Goal: Task Accomplishment & Management: Use online tool/utility

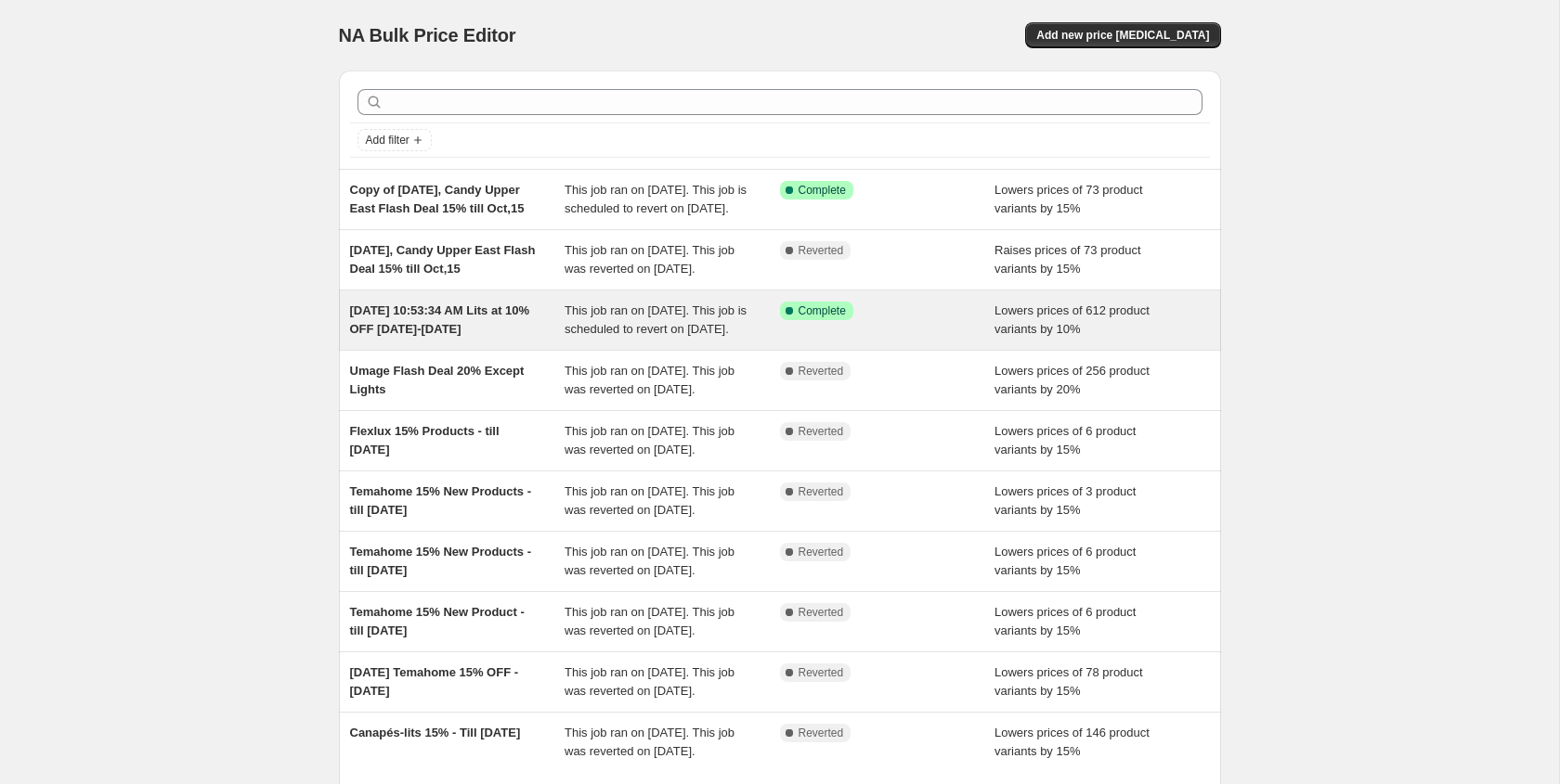
click at [544, 339] on div "[DATE] 10:53:34 AM Lits at 10% OFF [DATE]-[DATE]" at bounding box center [458, 321] width 216 height 37
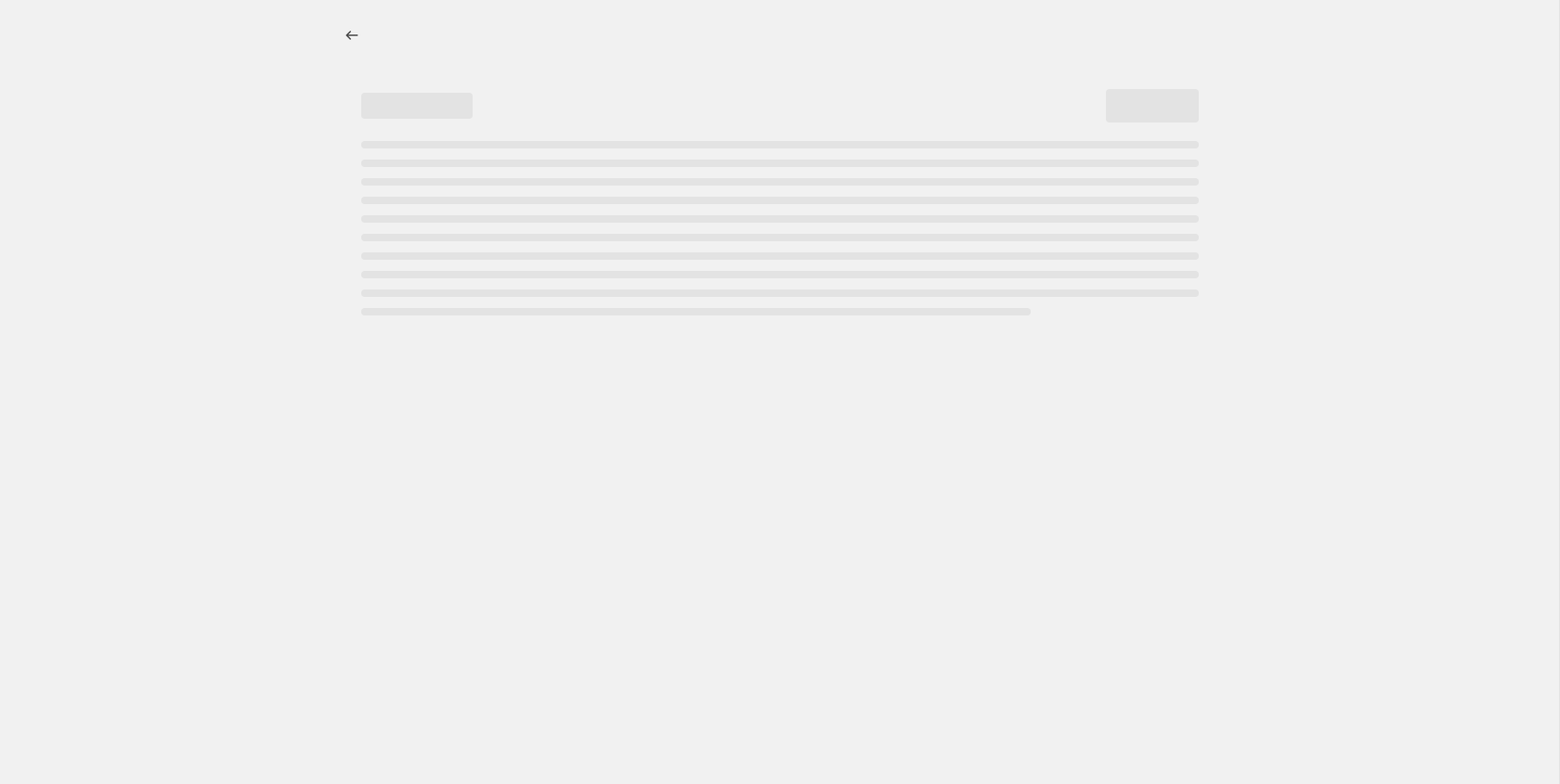
select select "percentage"
select select "not_equal"
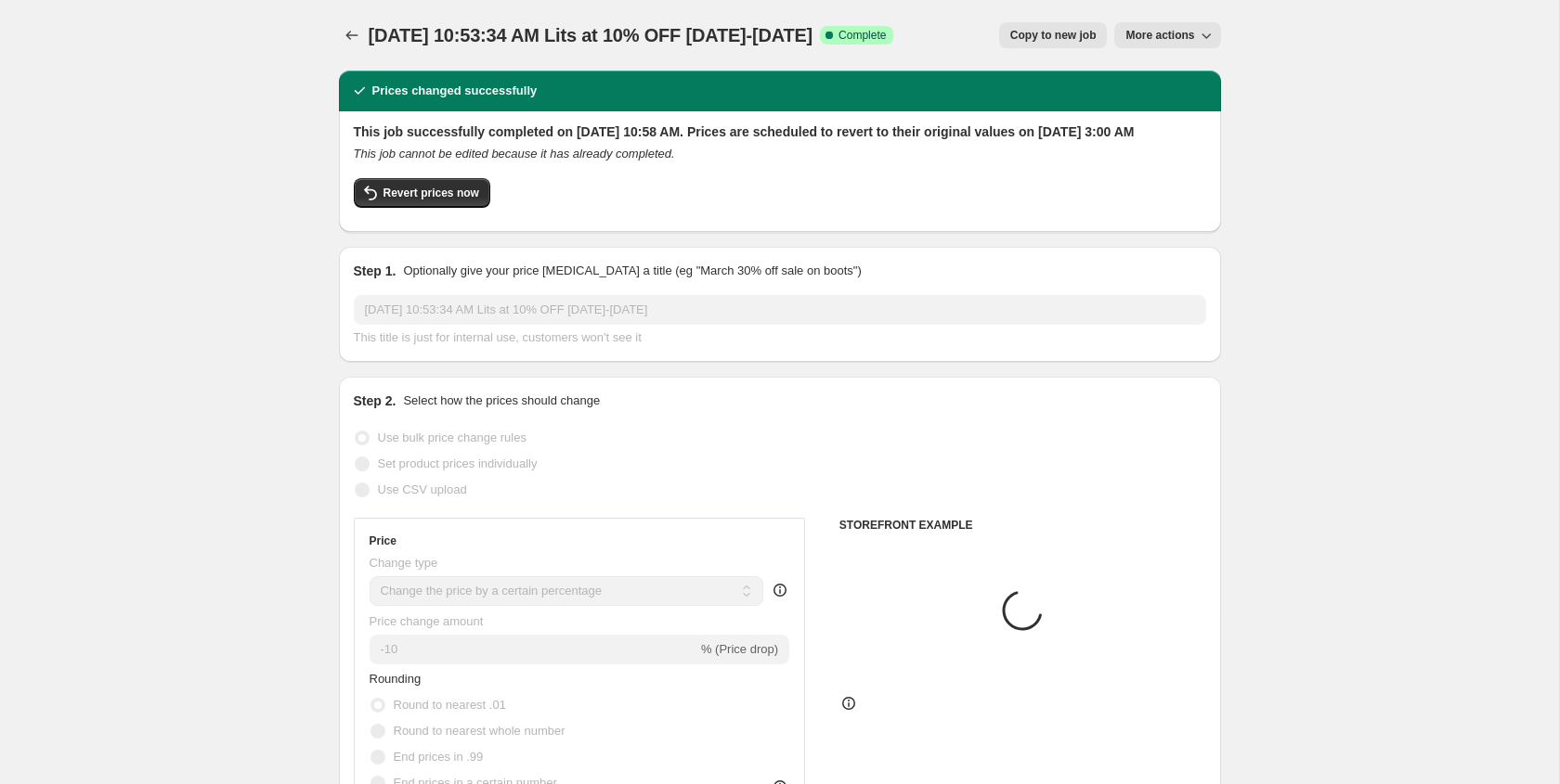
select select "tag"
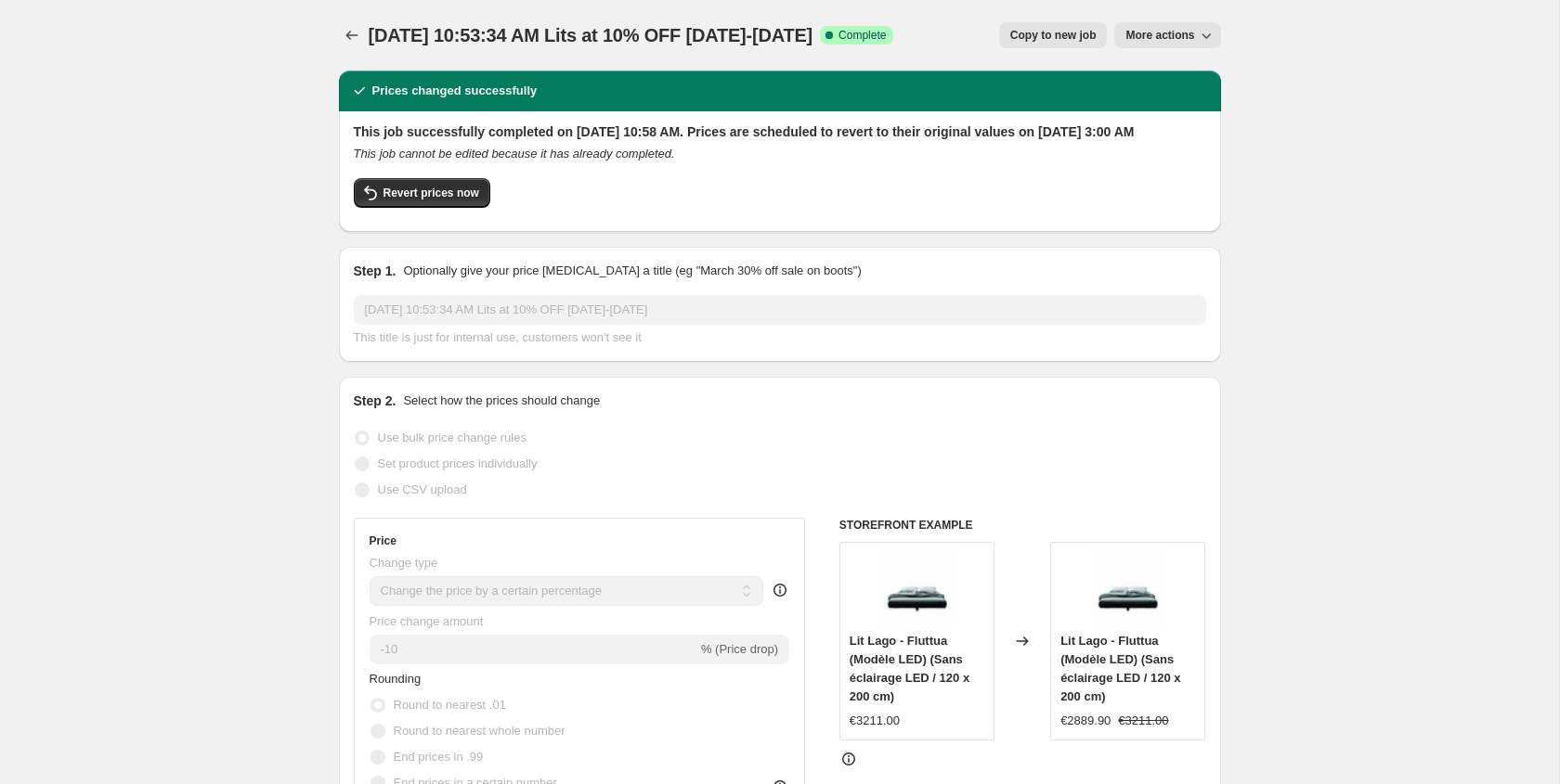
click at [1187, 38] on span "More actions" at bounding box center [1160, 35] width 69 height 15
click at [1052, 82] on div "Prices changed successfully" at bounding box center [780, 90] width 860 height 18
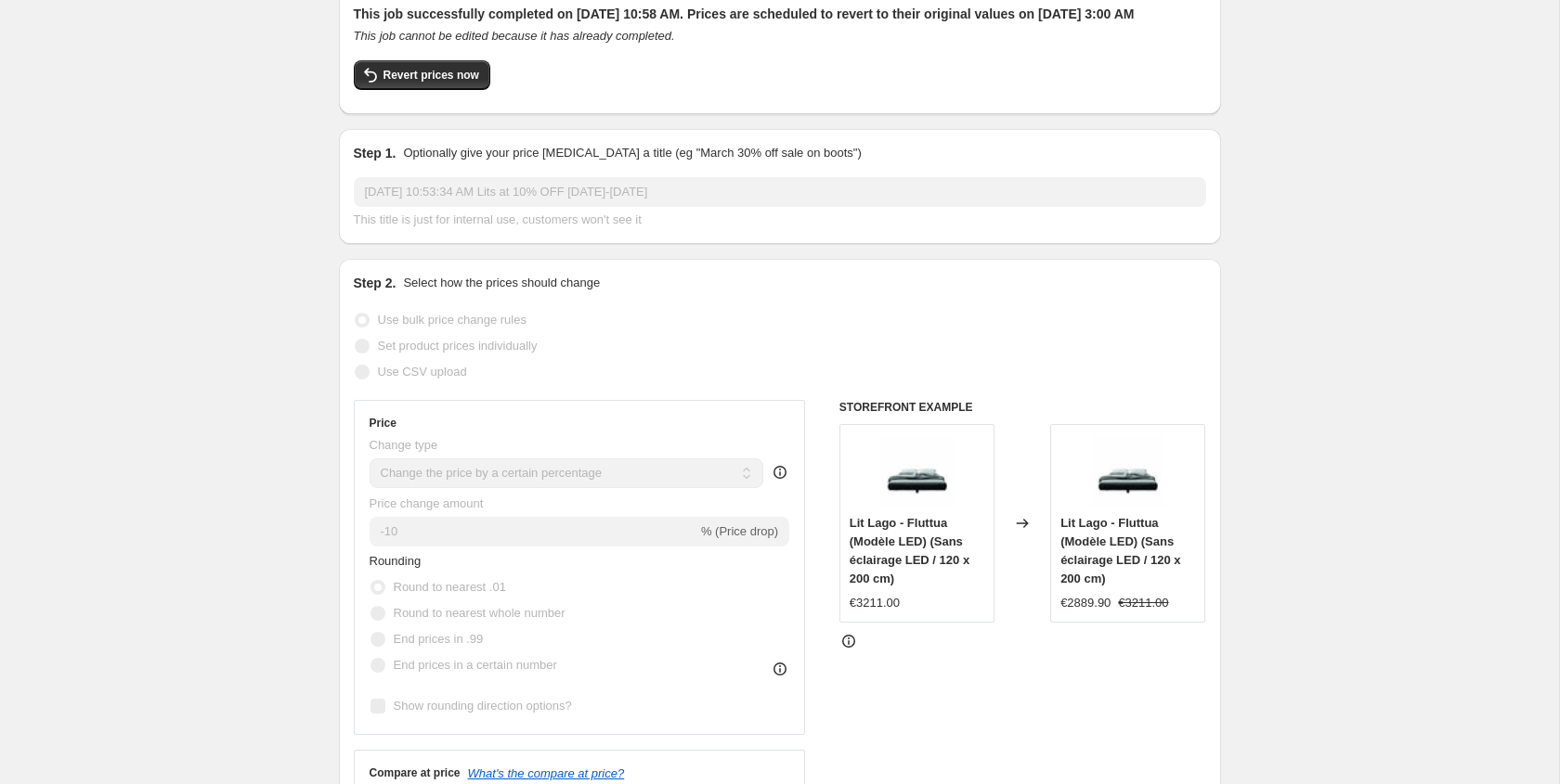
scroll to position [116, 0]
click at [422, 84] on button "Revert prices now" at bounding box center [422, 77] width 136 height 30
checkbox input "false"
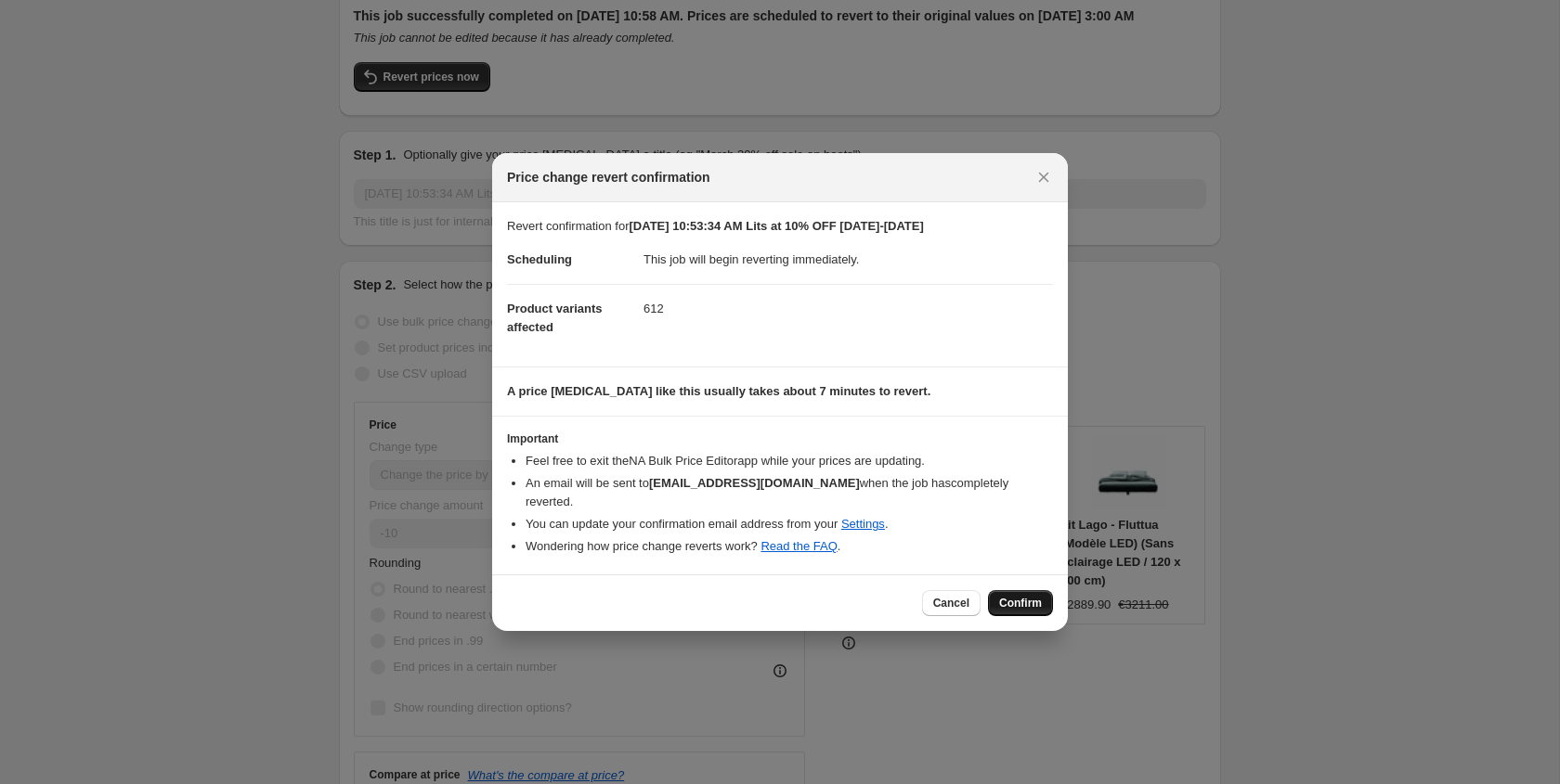
click at [1038, 596] on span "Confirm" at bounding box center [1021, 602] width 43 height 15
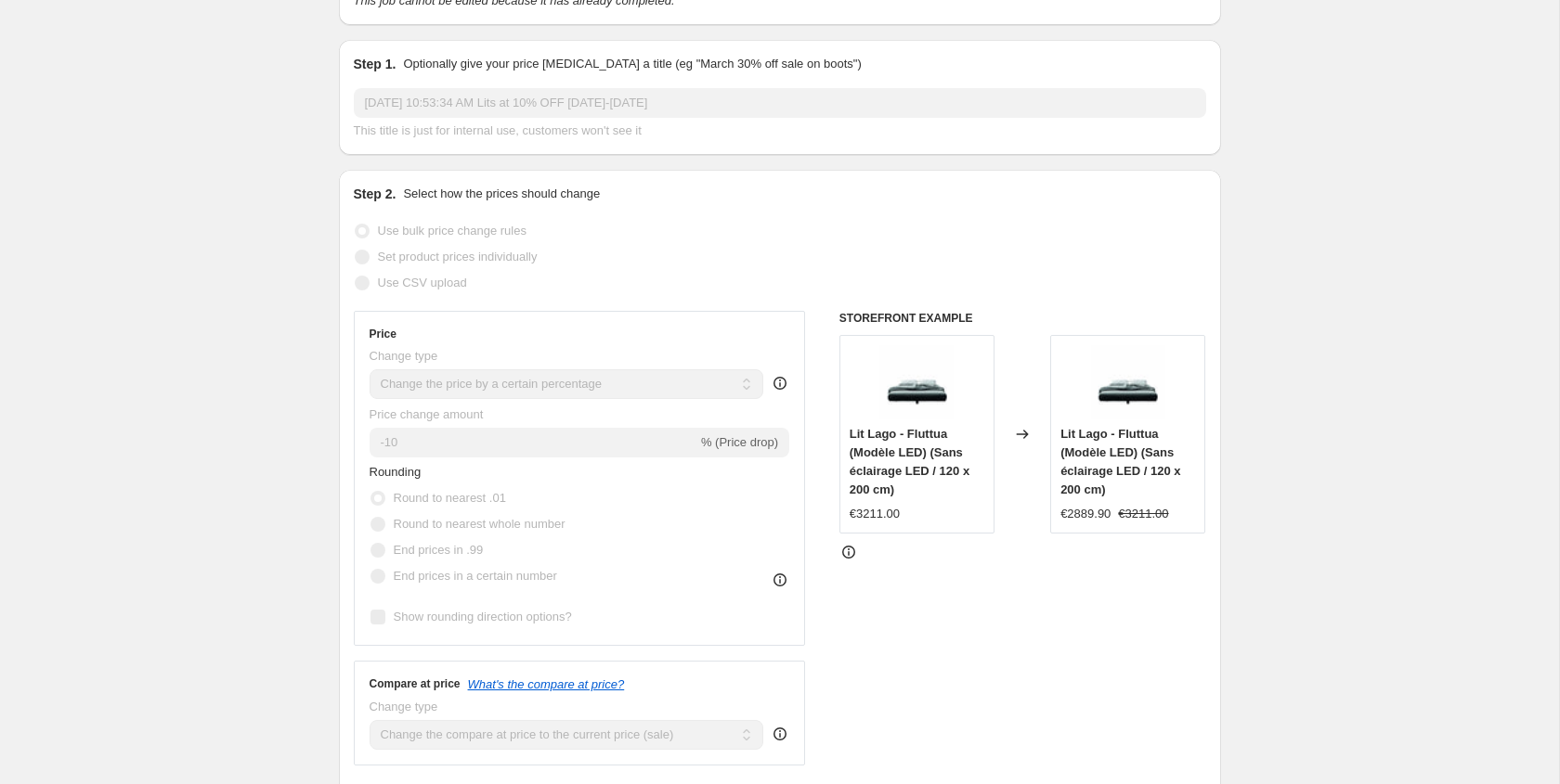
select select "percentage"
select select "tag"
select select "not_equal"
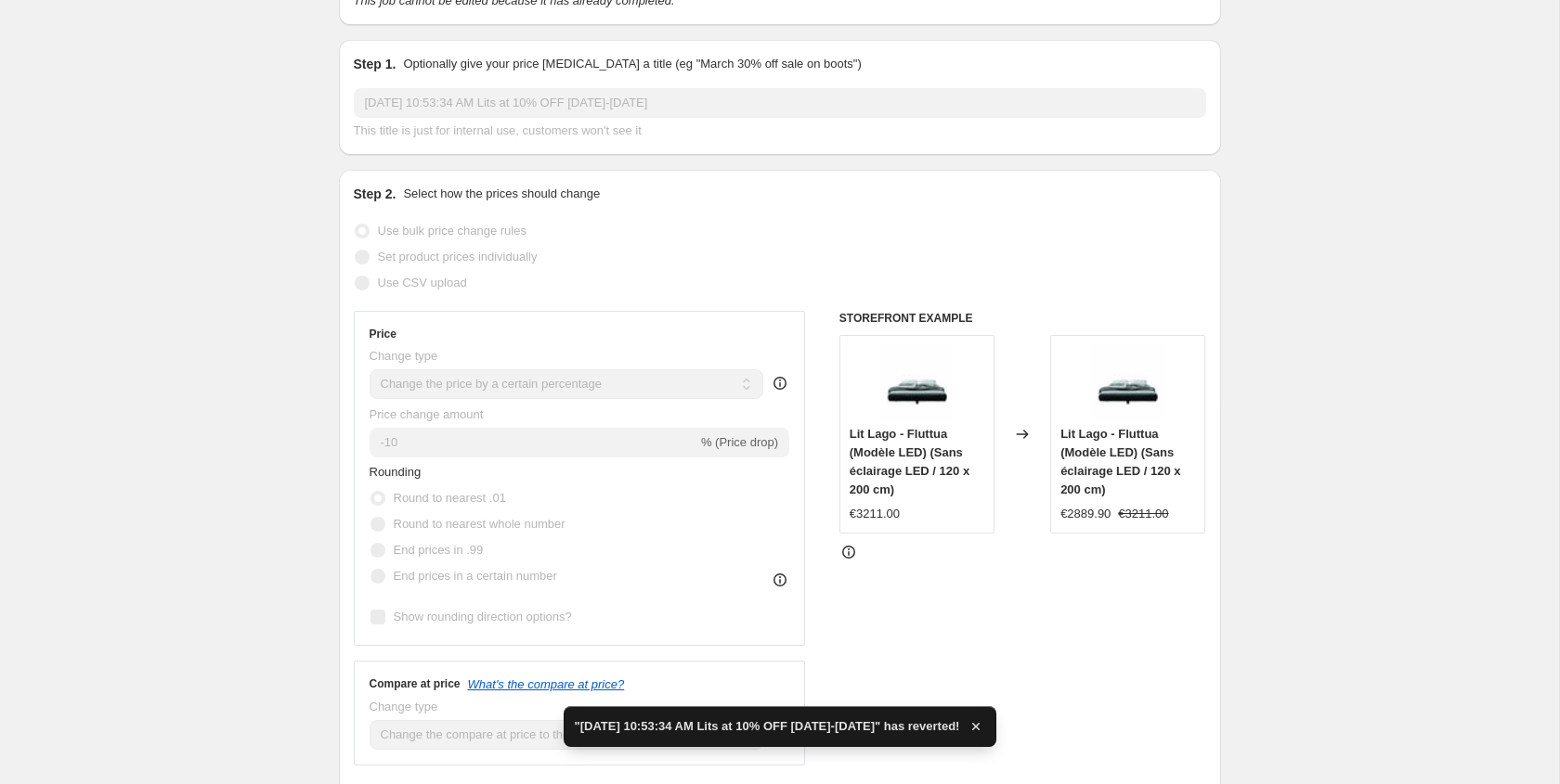
checkbox input "true"
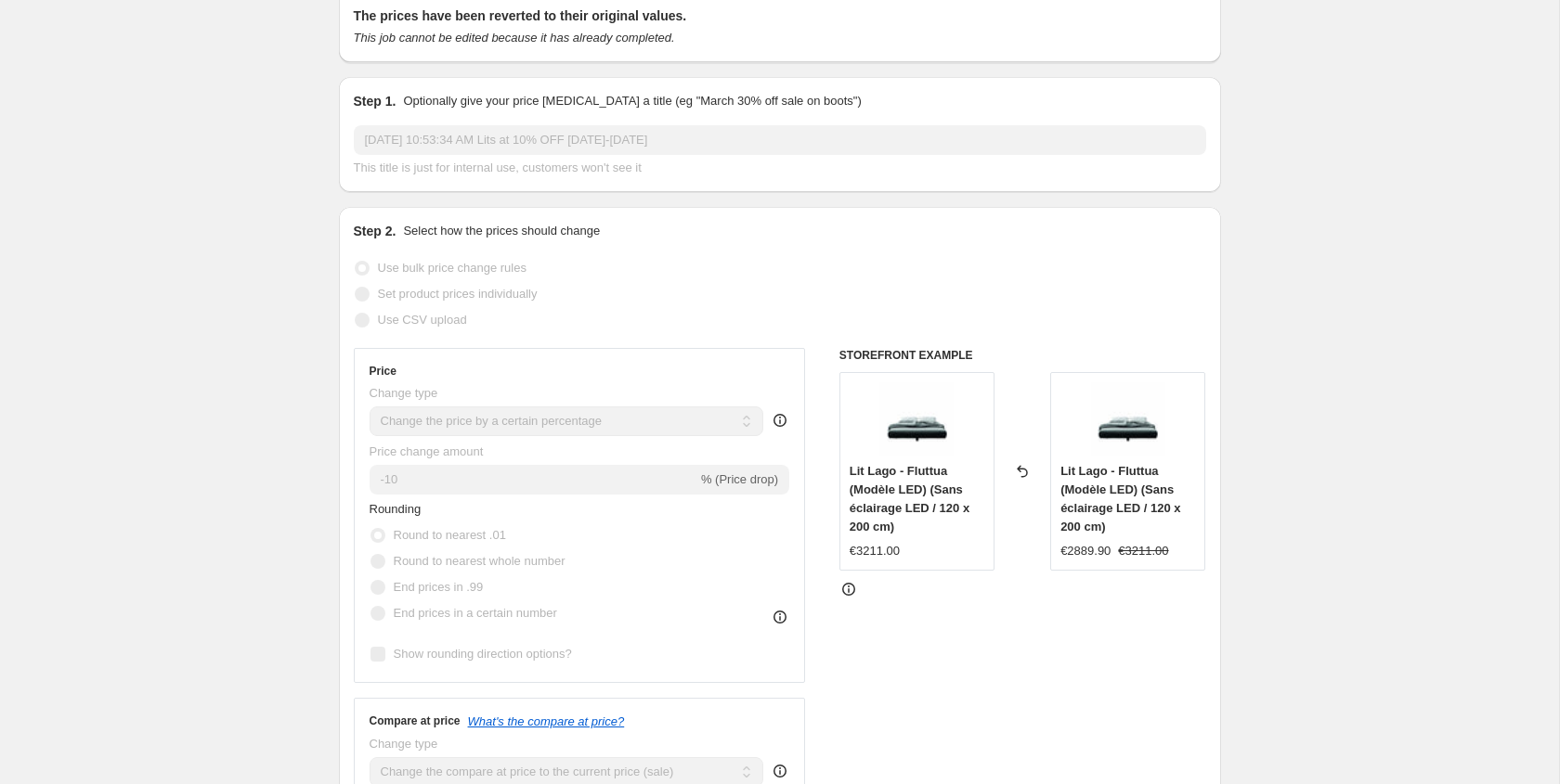
scroll to position [0, 0]
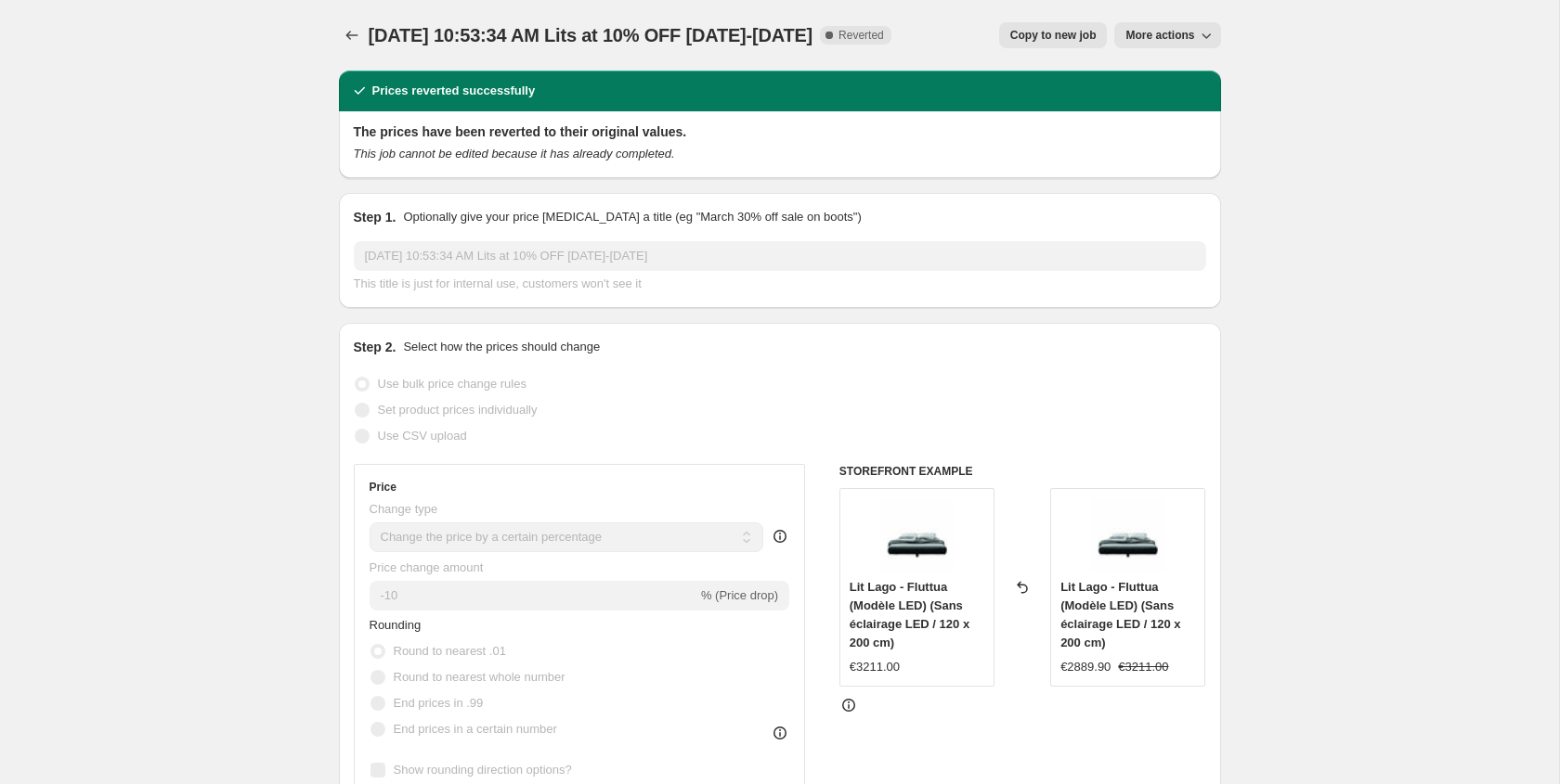
click at [1084, 26] on button "Copy to new job" at bounding box center [1054, 35] width 109 height 26
select select "percentage"
select select "tag"
select select "not_equal"
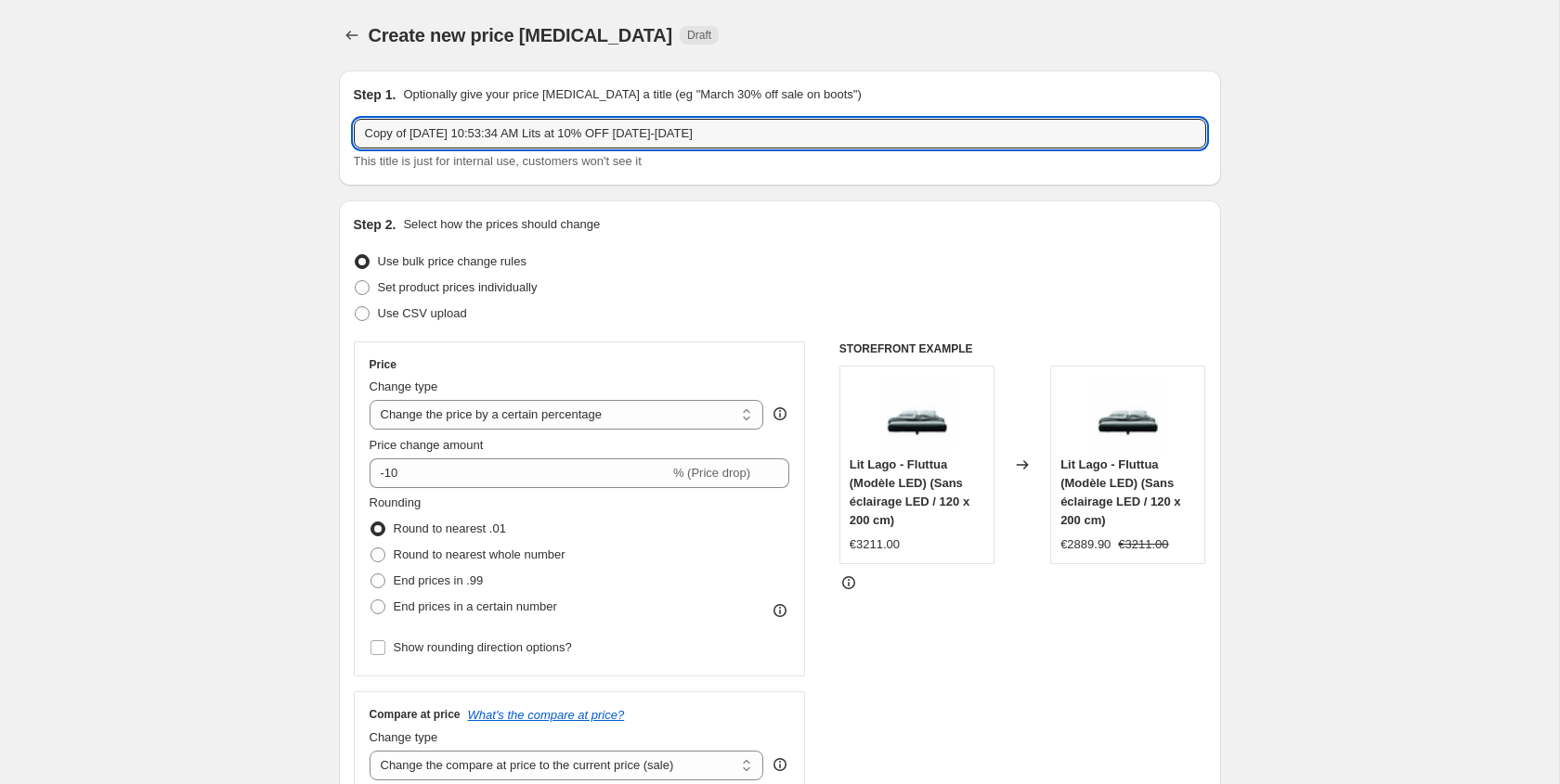
drag, startPoint x: 408, startPoint y: 140, endPoint x: 317, endPoint y: 144, distance: 91.1
click at [389, 128] on input "Copy of [DATE] 10:53:34 AM Lits at 10% OFF [DATE]-[DATE]" at bounding box center [780, 133] width 852 height 30
drag, startPoint x: 410, startPoint y: 132, endPoint x: 259, endPoint y: 132, distance: 151.0
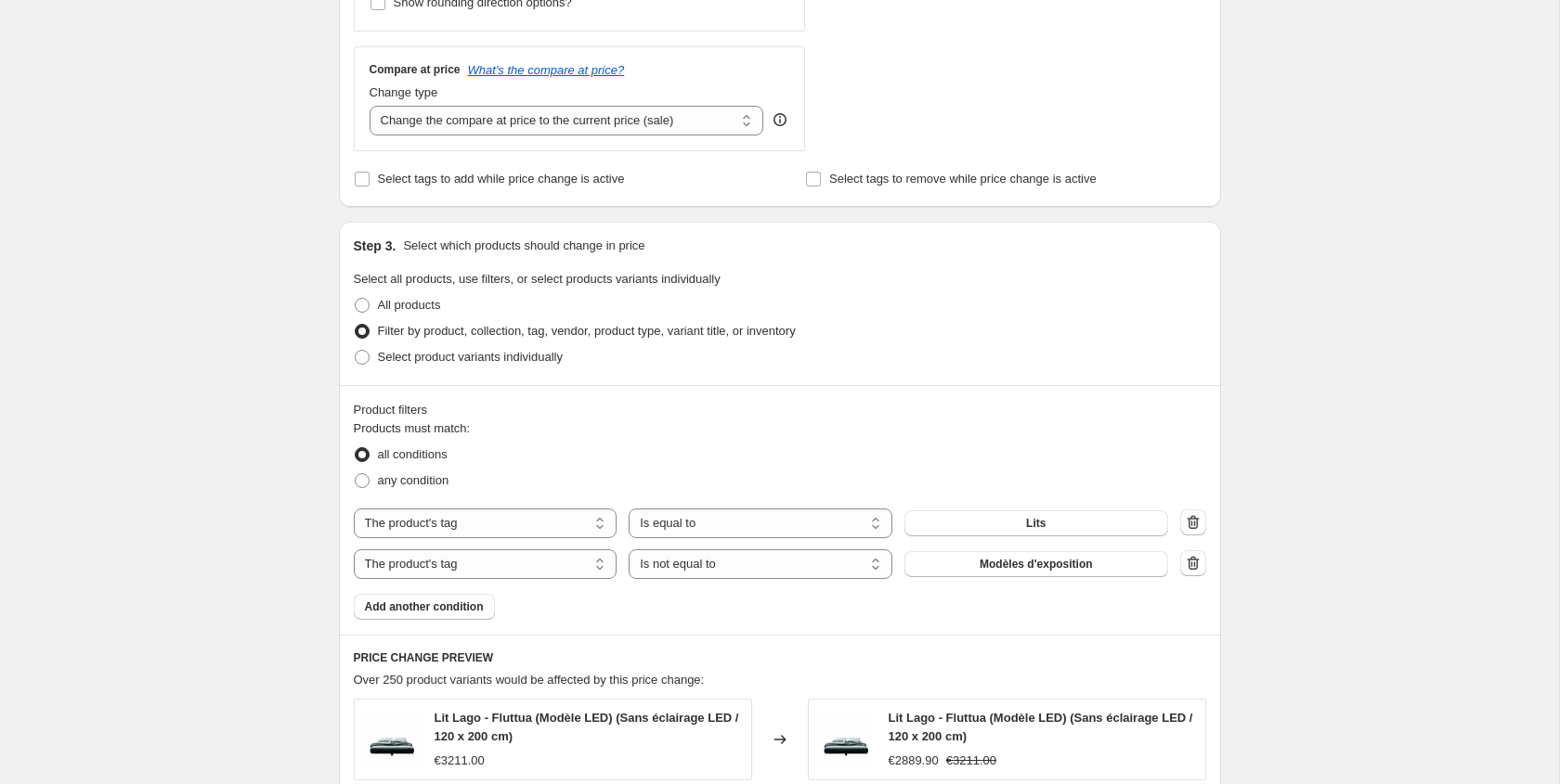
scroll to position [692, 0]
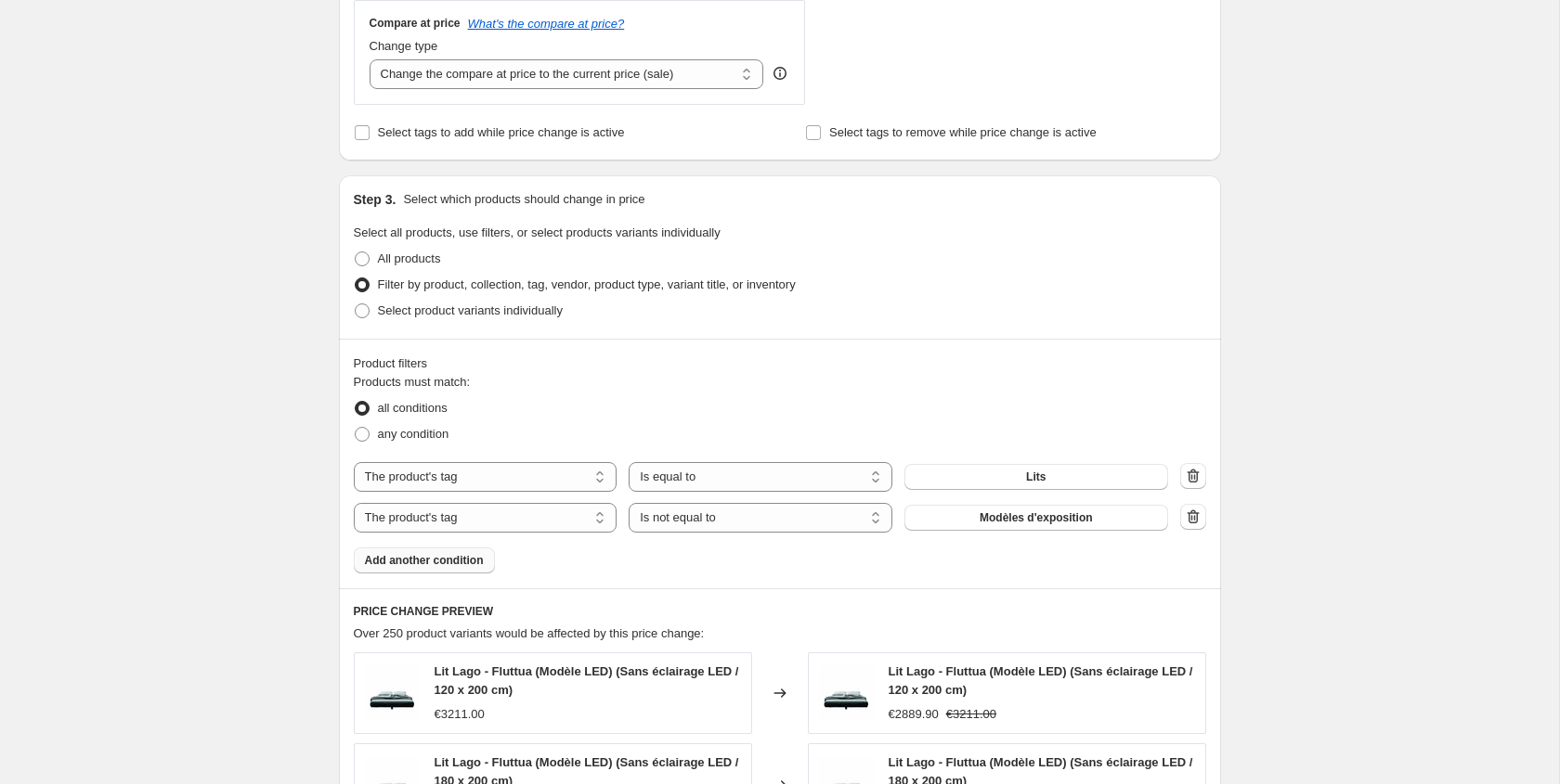
type input "[DATE] 10:53:34 AM Lits at 10% OFF [DATE]-[DATE]"
click at [445, 553] on span "Add another condition" at bounding box center [424, 560] width 119 height 15
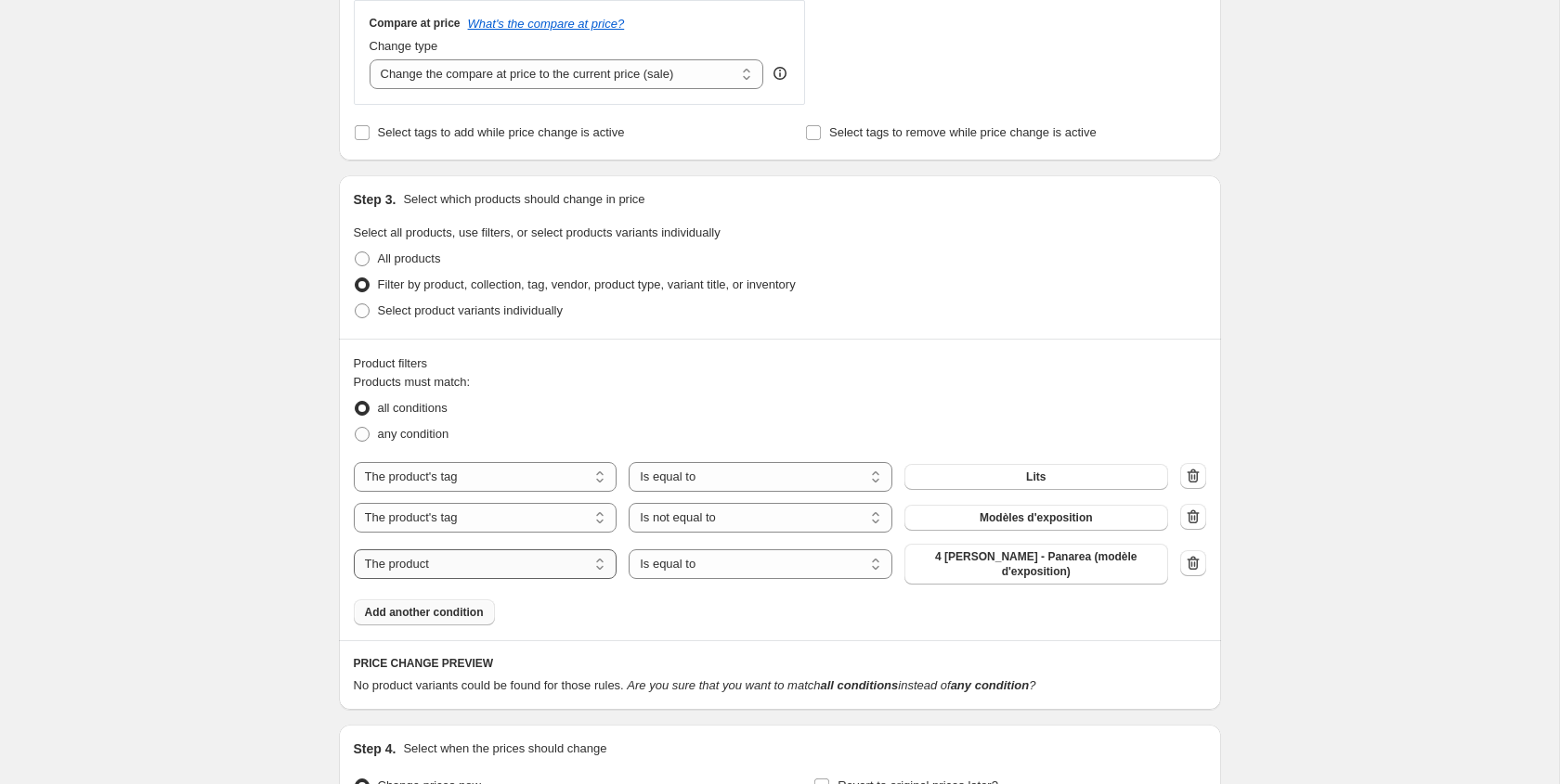
click at [533, 563] on select "The product The product's collection The product's tag The product's vendor The…" at bounding box center [485, 564] width 263 height 30
select select "vendor"
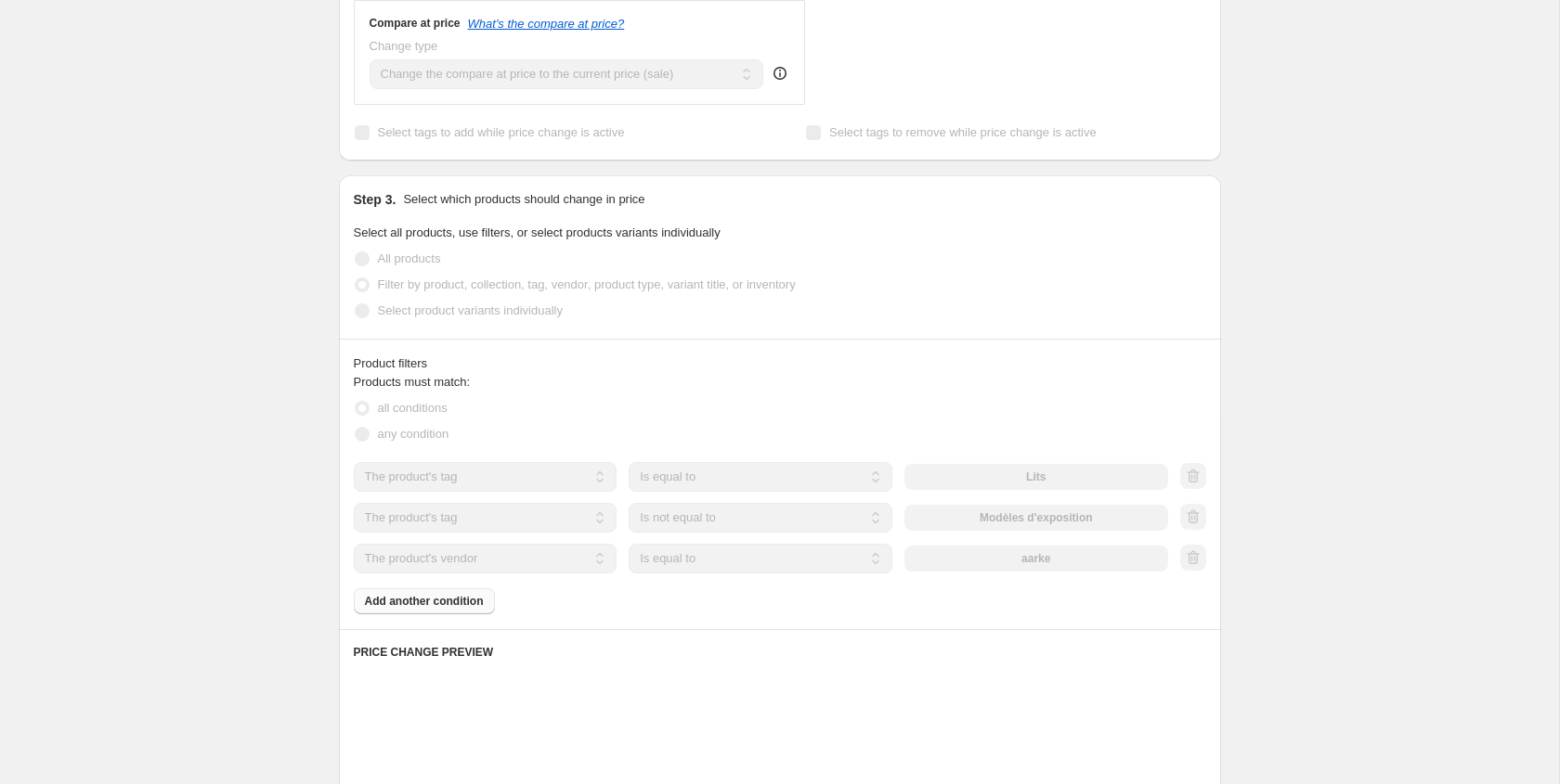
click at [691, 562] on select "Is equal to Is not equal to" at bounding box center [760, 559] width 263 height 30
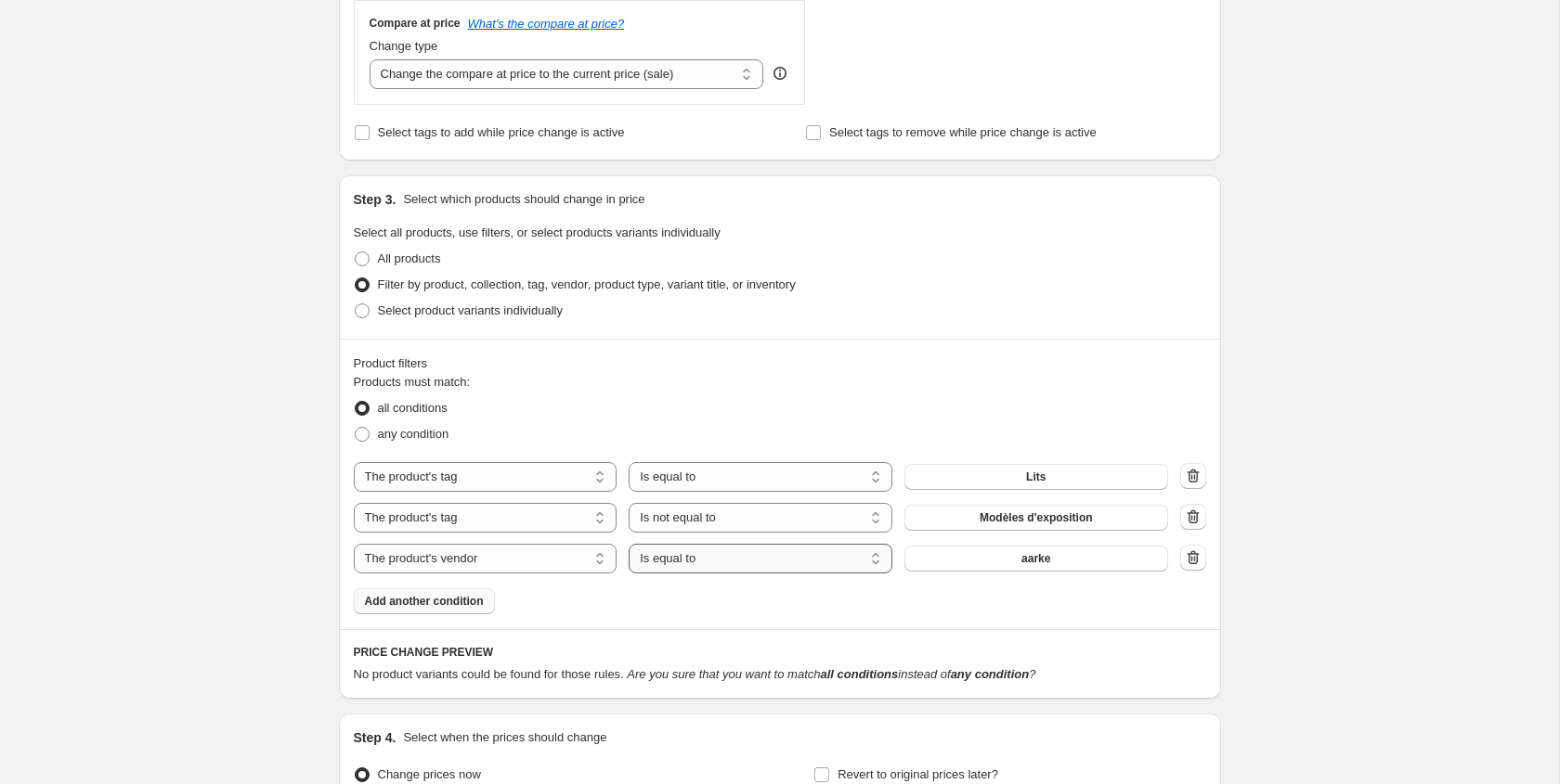
select select "not_equal"
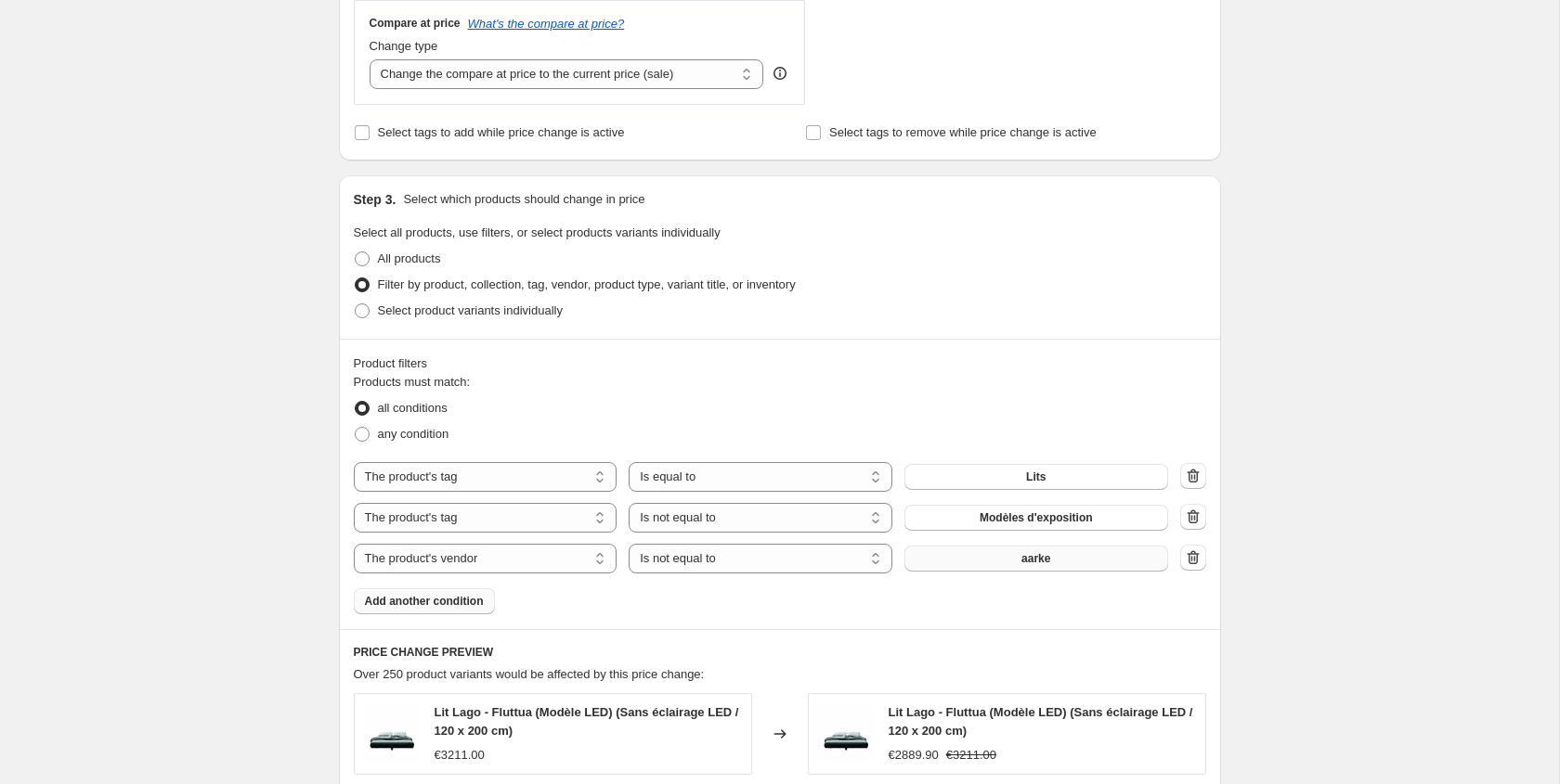
click at [1023, 556] on span "aarke" at bounding box center [1036, 558] width 29 height 15
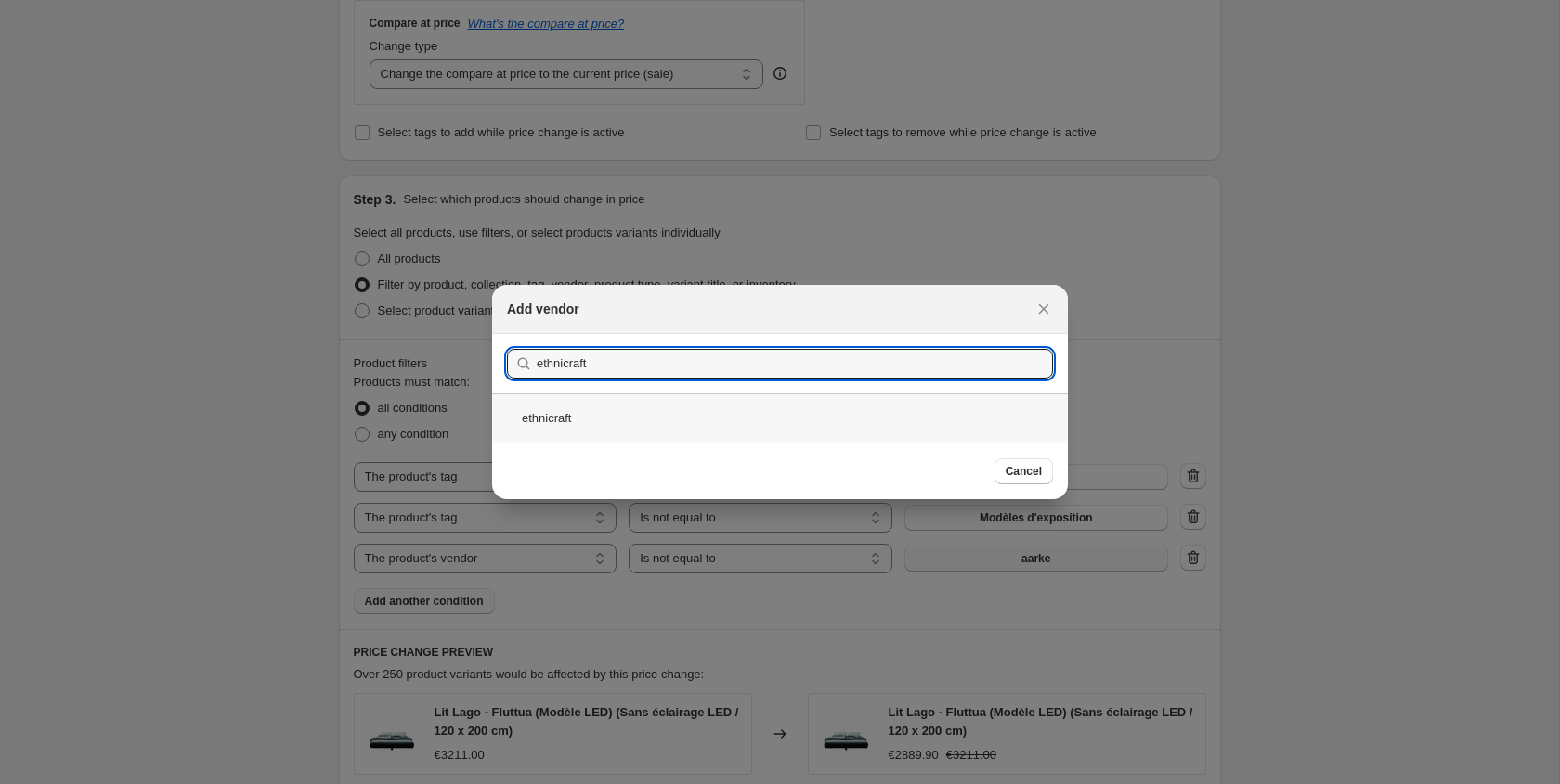
type input "ethnicraft"
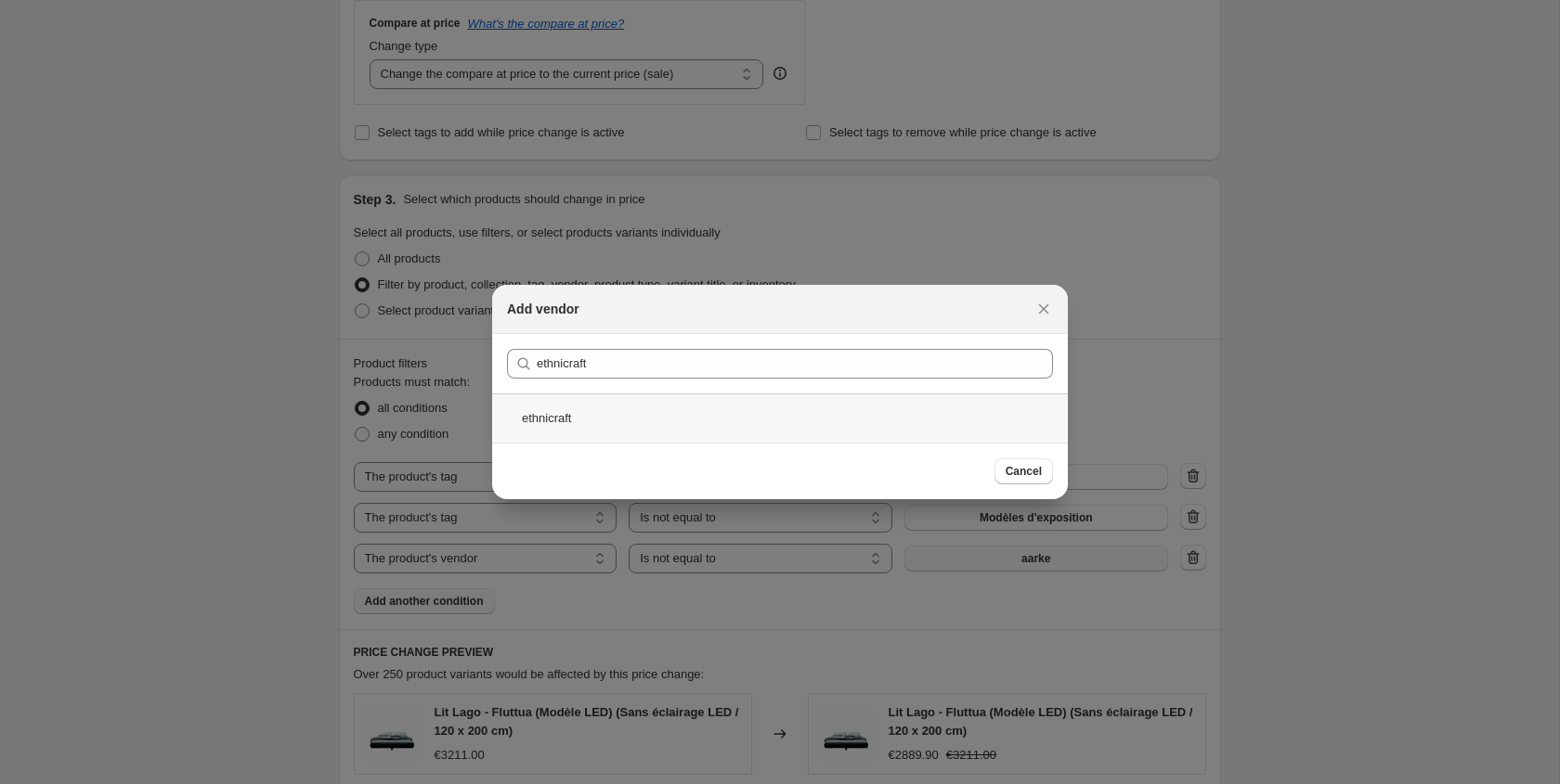
click at [677, 423] on div "ethnicraft" at bounding box center [780, 418] width 575 height 50
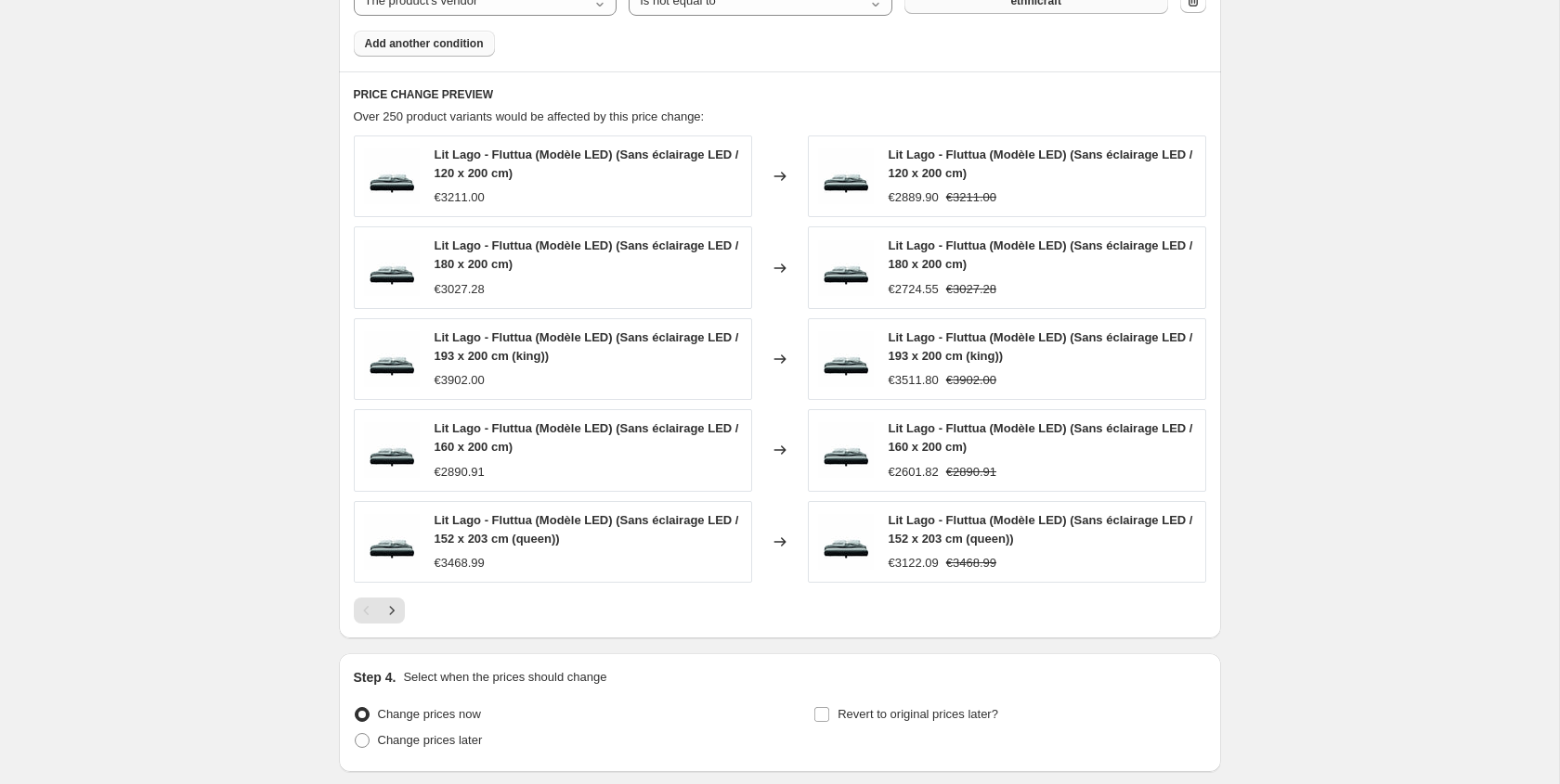
scroll to position [1281, 0]
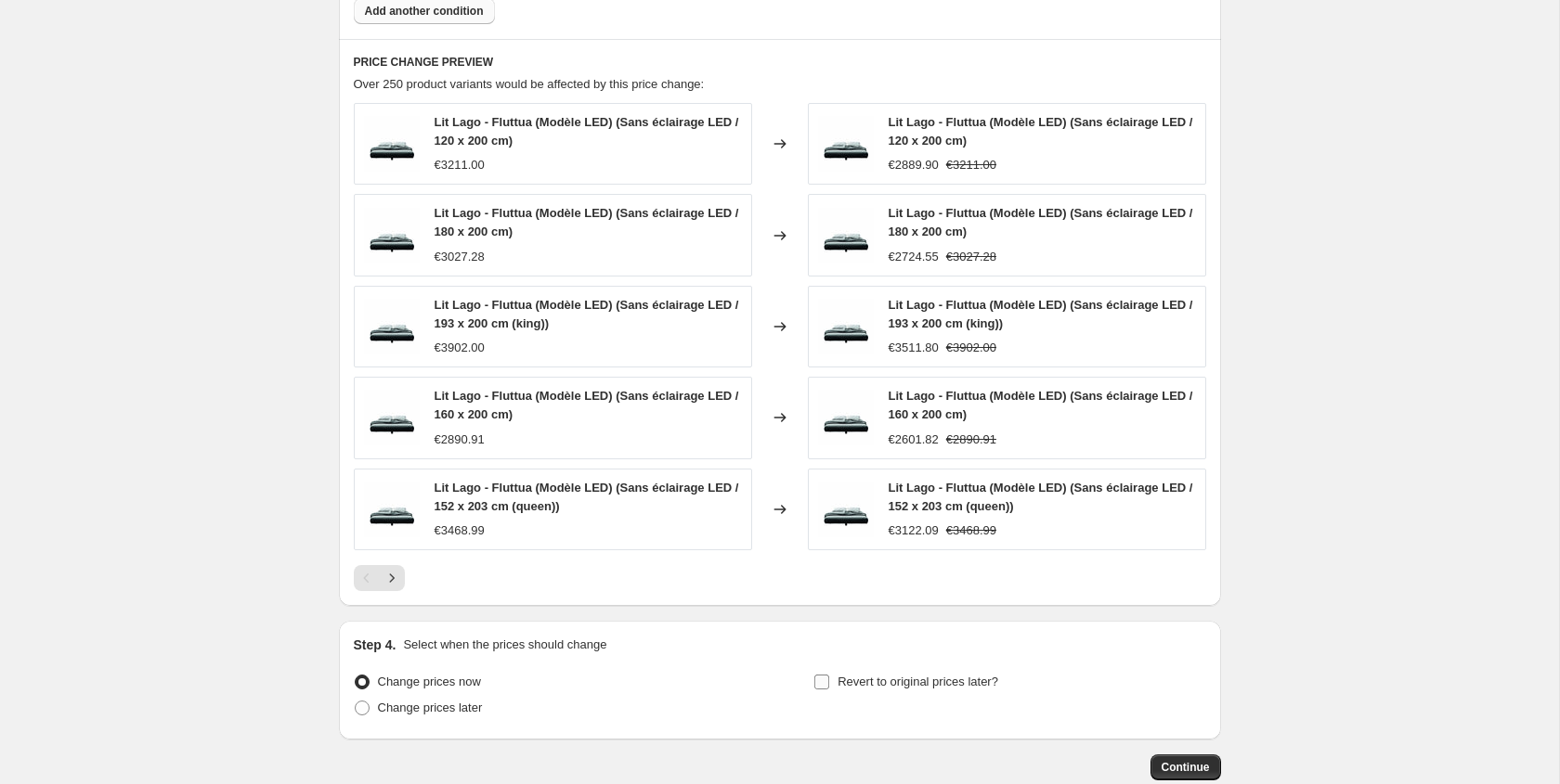
click at [840, 678] on span "Revert to original prices later?" at bounding box center [918, 682] width 160 height 14
click at [829, 678] on input "Revert to original prices later?" at bounding box center [821, 682] width 15 height 15
checkbox input "true"
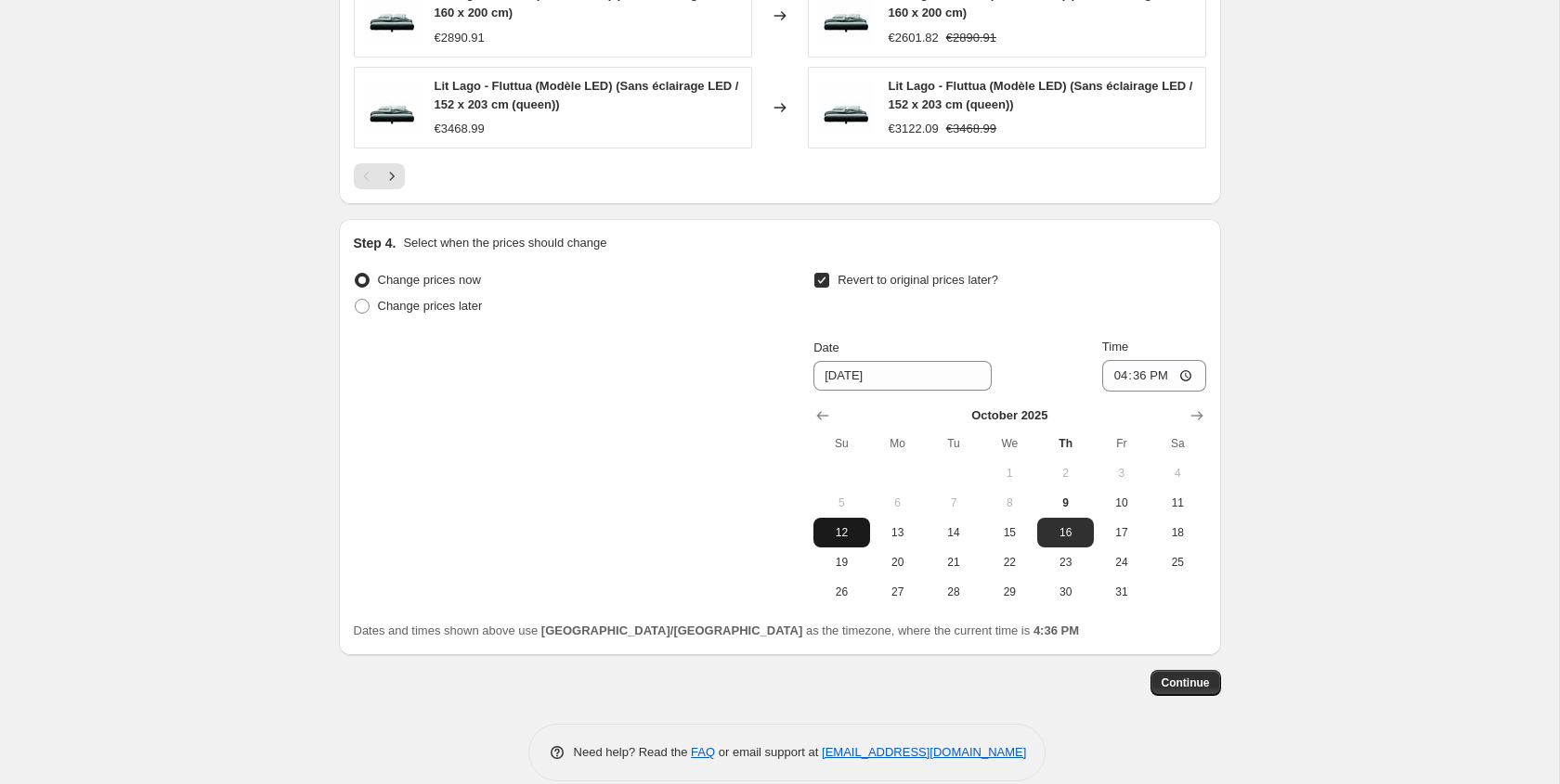
scroll to position [1687, 0]
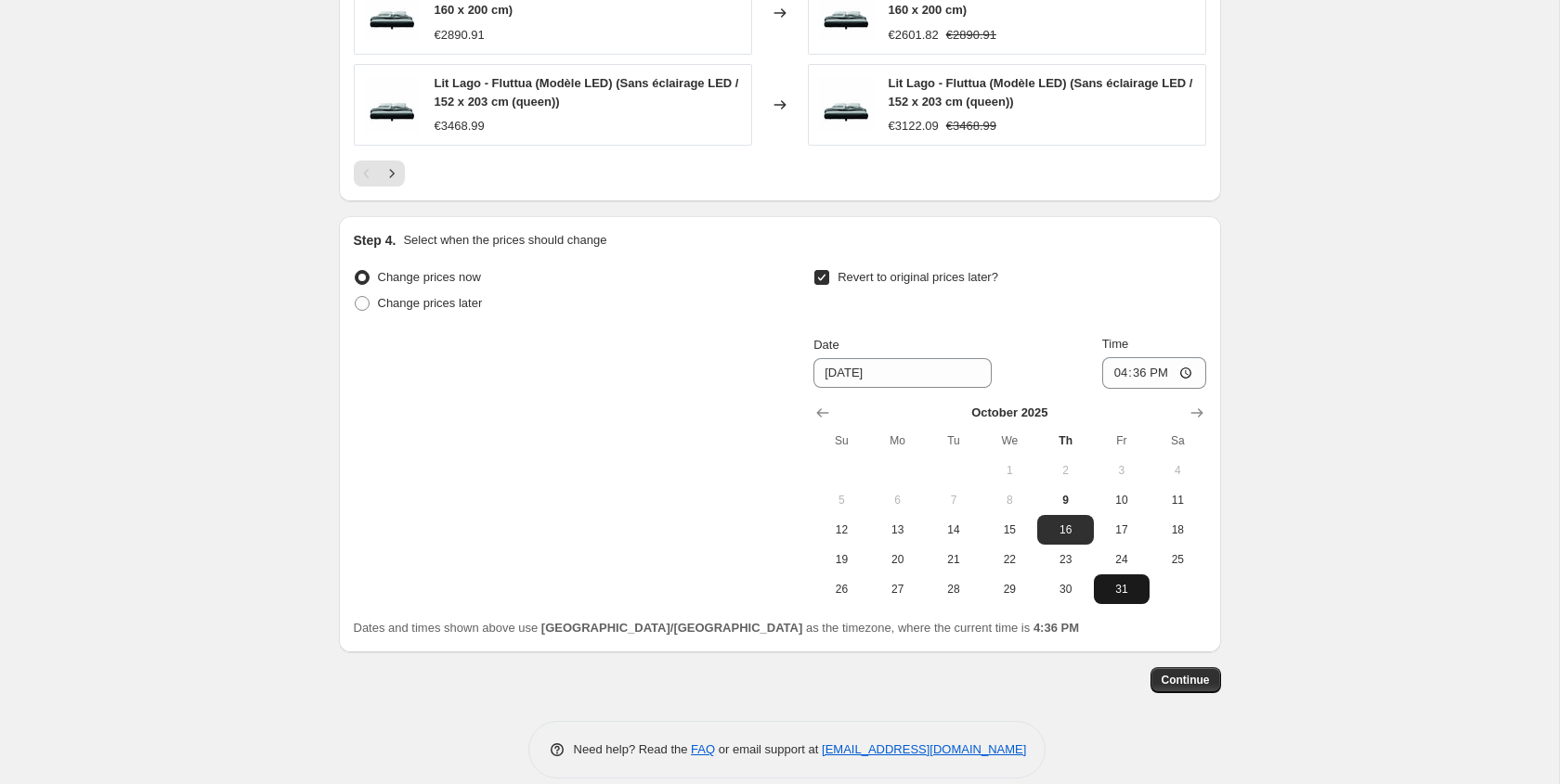
click at [1103, 584] on span "31" at bounding box center [1122, 589] width 41 height 15
type input "[DATE]"
click at [1126, 370] on input "16:36" at bounding box center [1154, 373] width 104 height 31
click at [1157, 372] on input "16:36" at bounding box center [1154, 373] width 104 height 31
click at [1170, 372] on input "16:36" at bounding box center [1154, 373] width 104 height 31
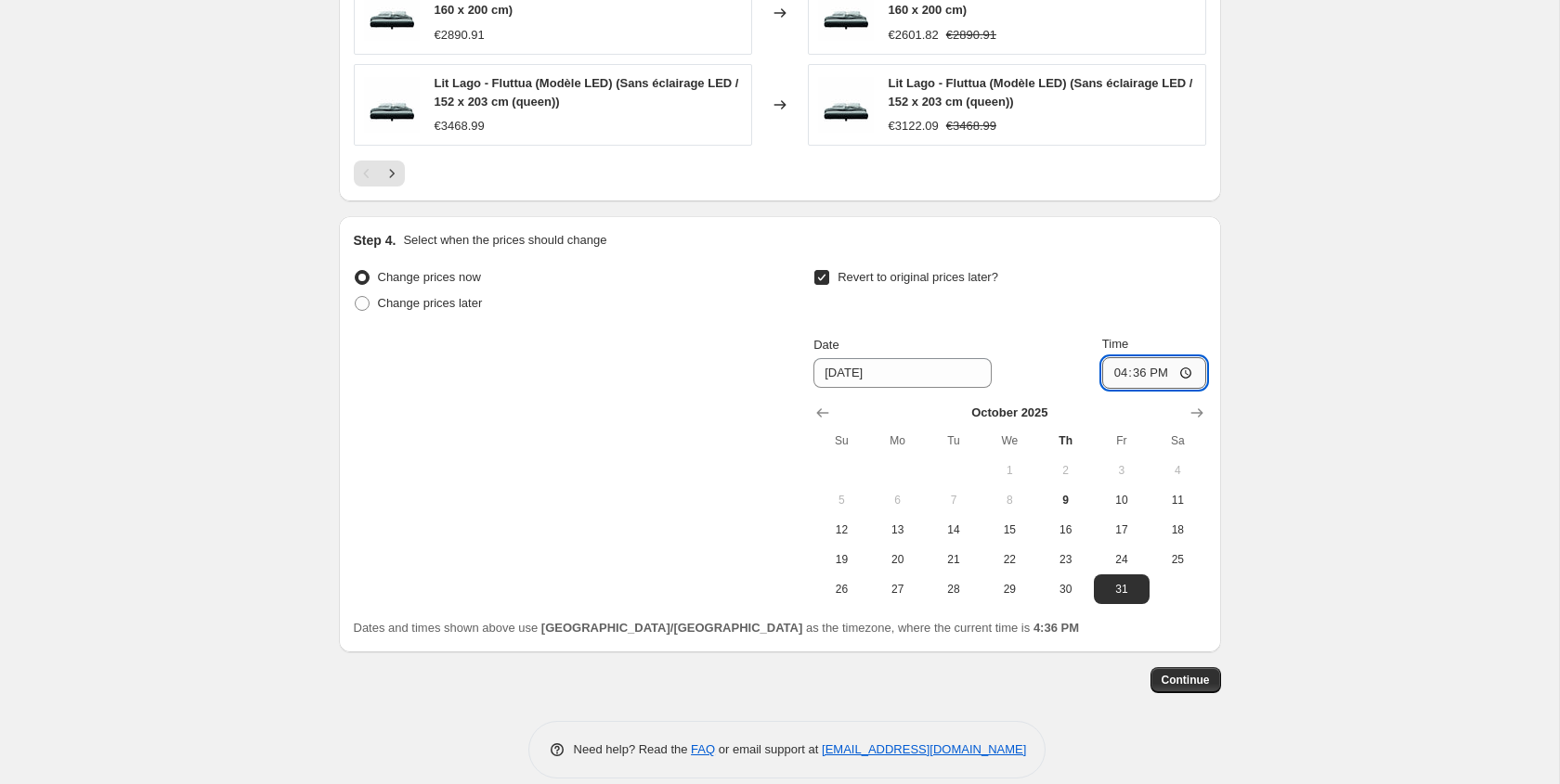
click at [1178, 372] on input "16:36" at bounding box center [1154, 373] width 104 height 31
type input "21:00"
click at [1163, 283] on div "Revert to original prices later?" at bounding box center [1009, 291] width 392 height 55
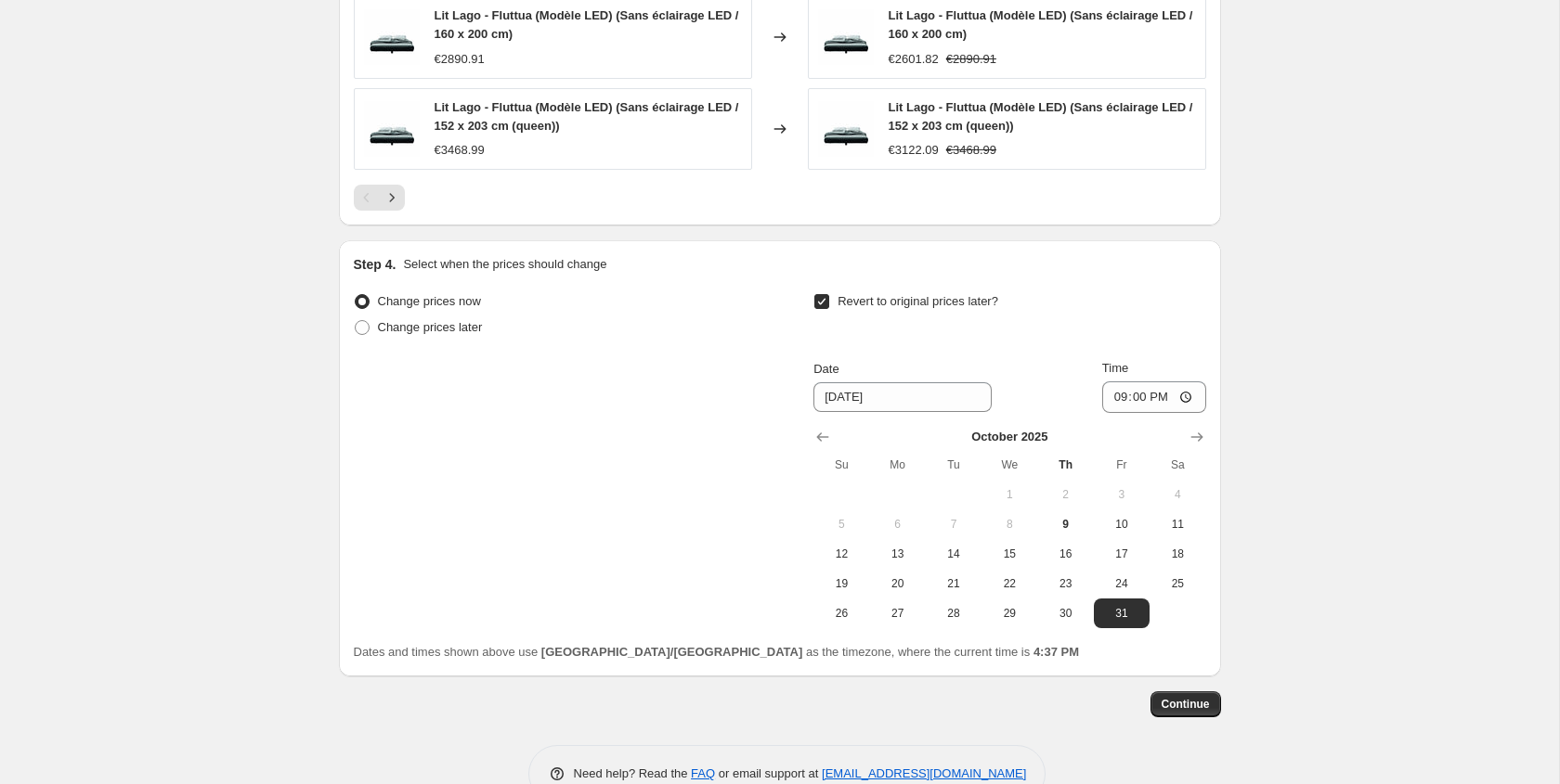
scroll to position [1709, 0]
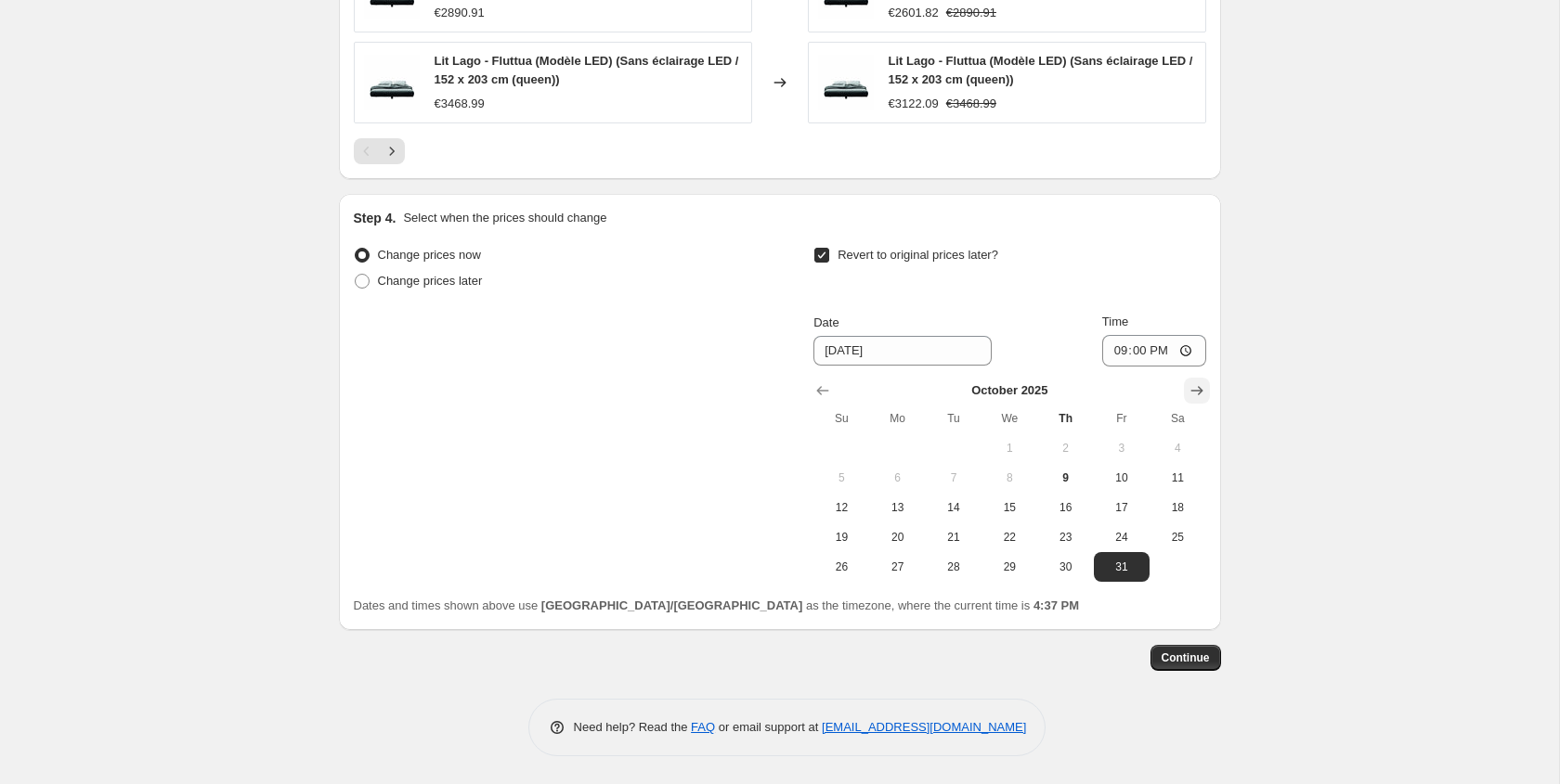
click at [1185, 391] on button "Show next month, November 2025" at bounding box center [1196, 391] width 26 height 26
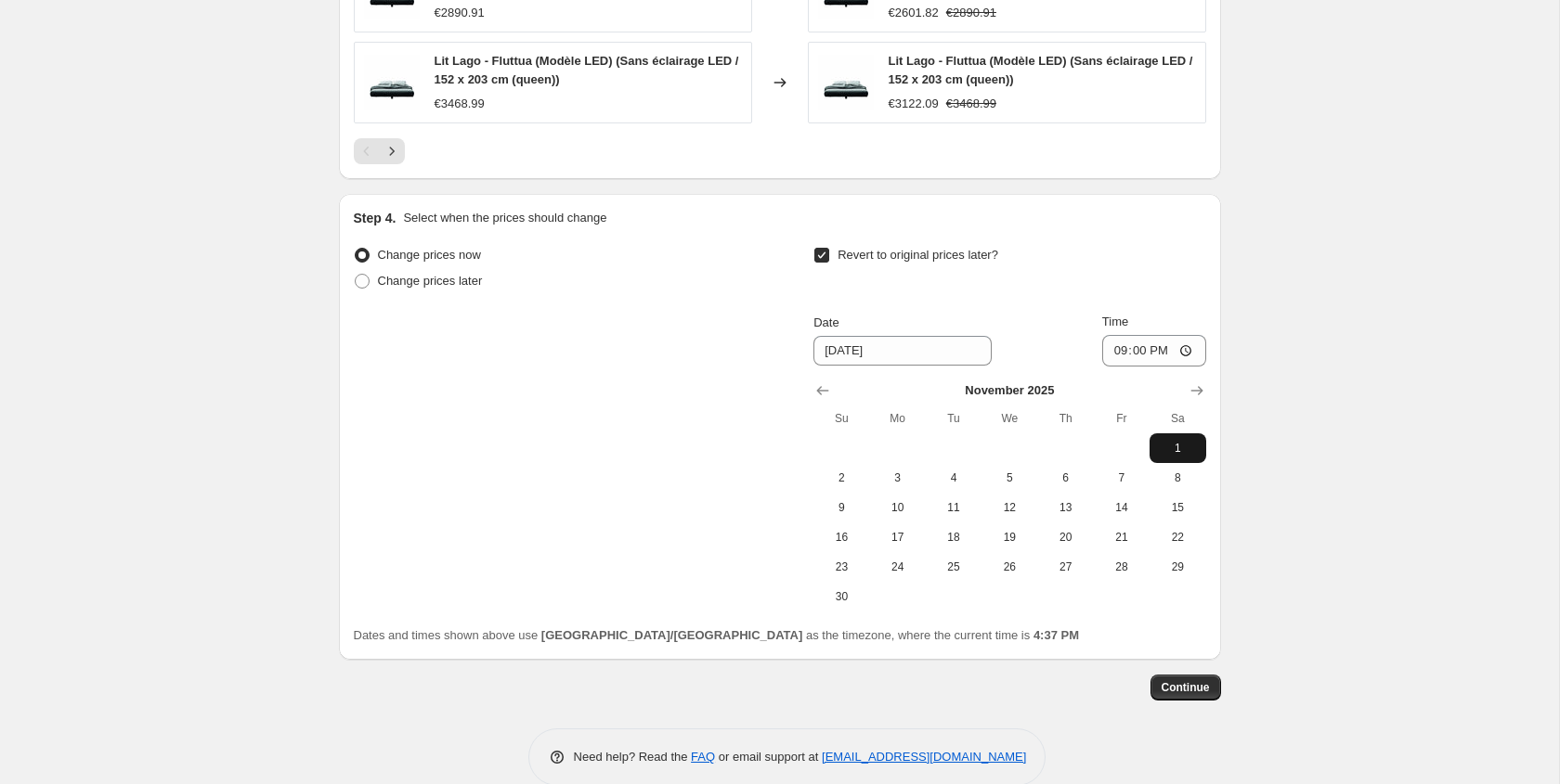
click at [1170, 439] on button "1" at bounding box center [1177, 448] width 55 height 30
type input "[DATE]"
click at [1125, 357] on input "21:00" at bounding box center [1154, 351] width 104 height 31
click at [1121, 355] on input "21:00" at bounding box center [1154, 351] width 104 height 31
click at [1181, 352] on input "21:00" at bounding box center [1154, 351] width 104 height 31
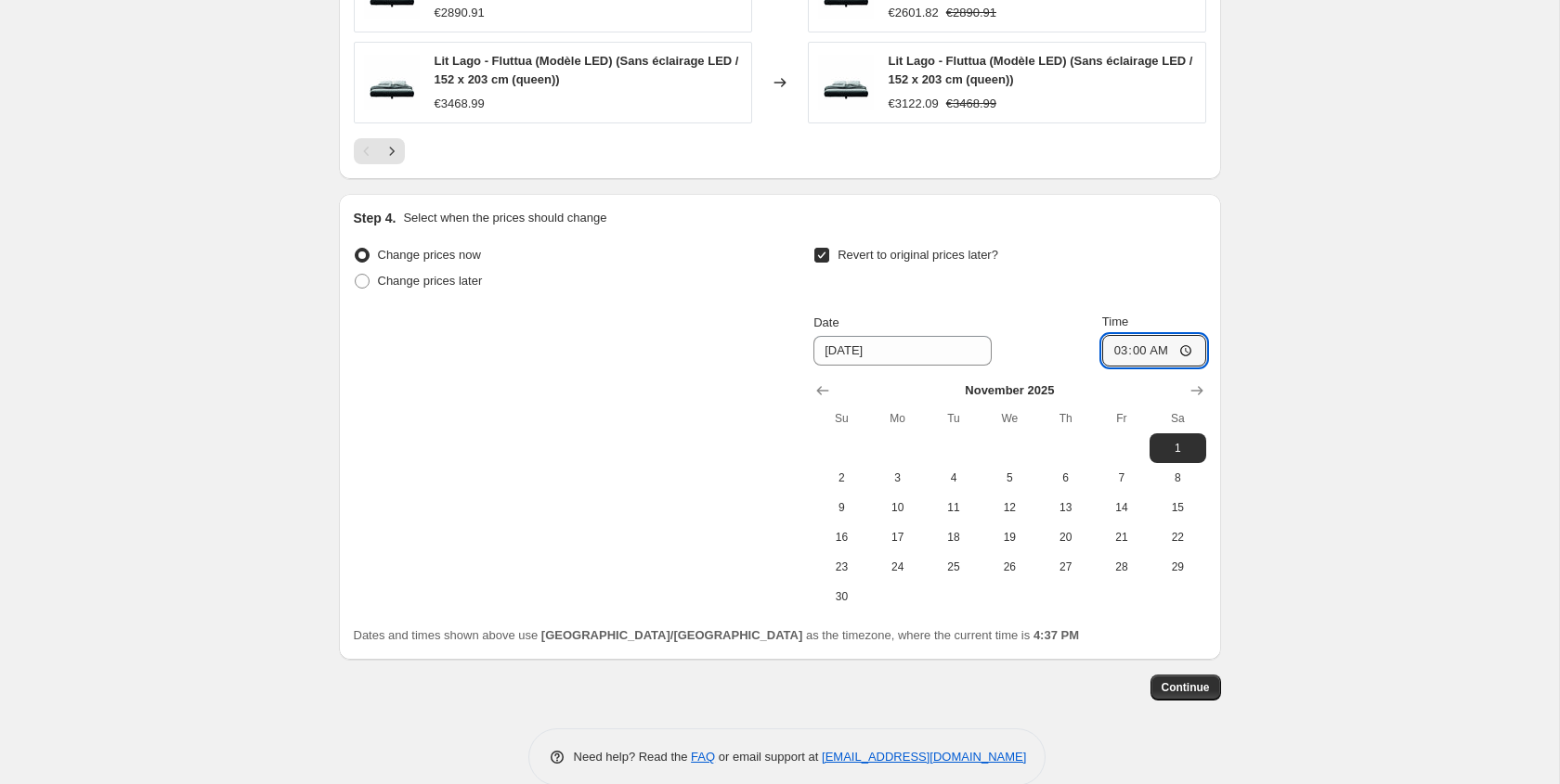
type input "03:00"
click at [1151, 293] on div "Revert to original prices later?" at bounding box center [1009, 269] width 392 height 55
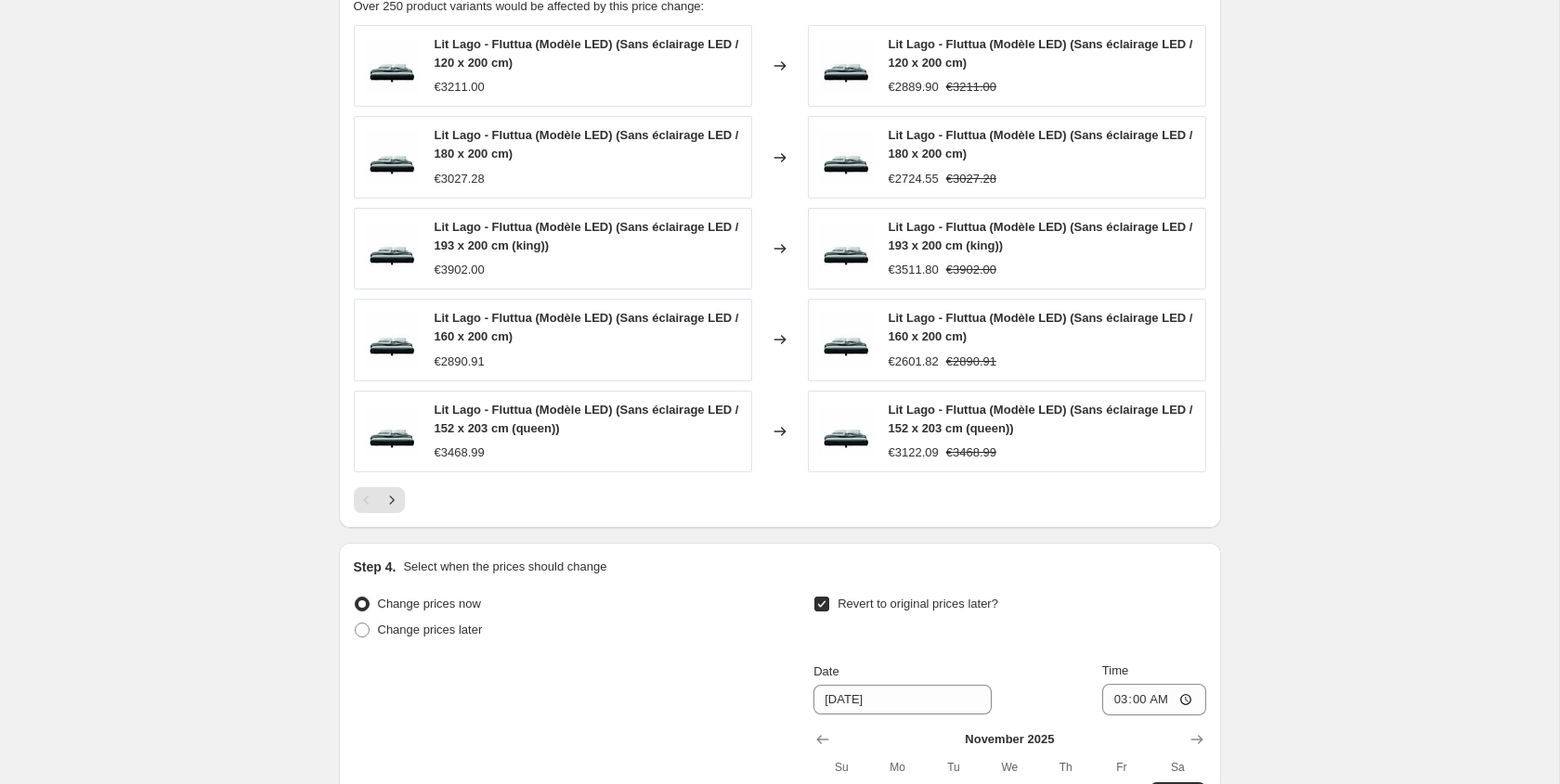
scroll to position [1437, 0]
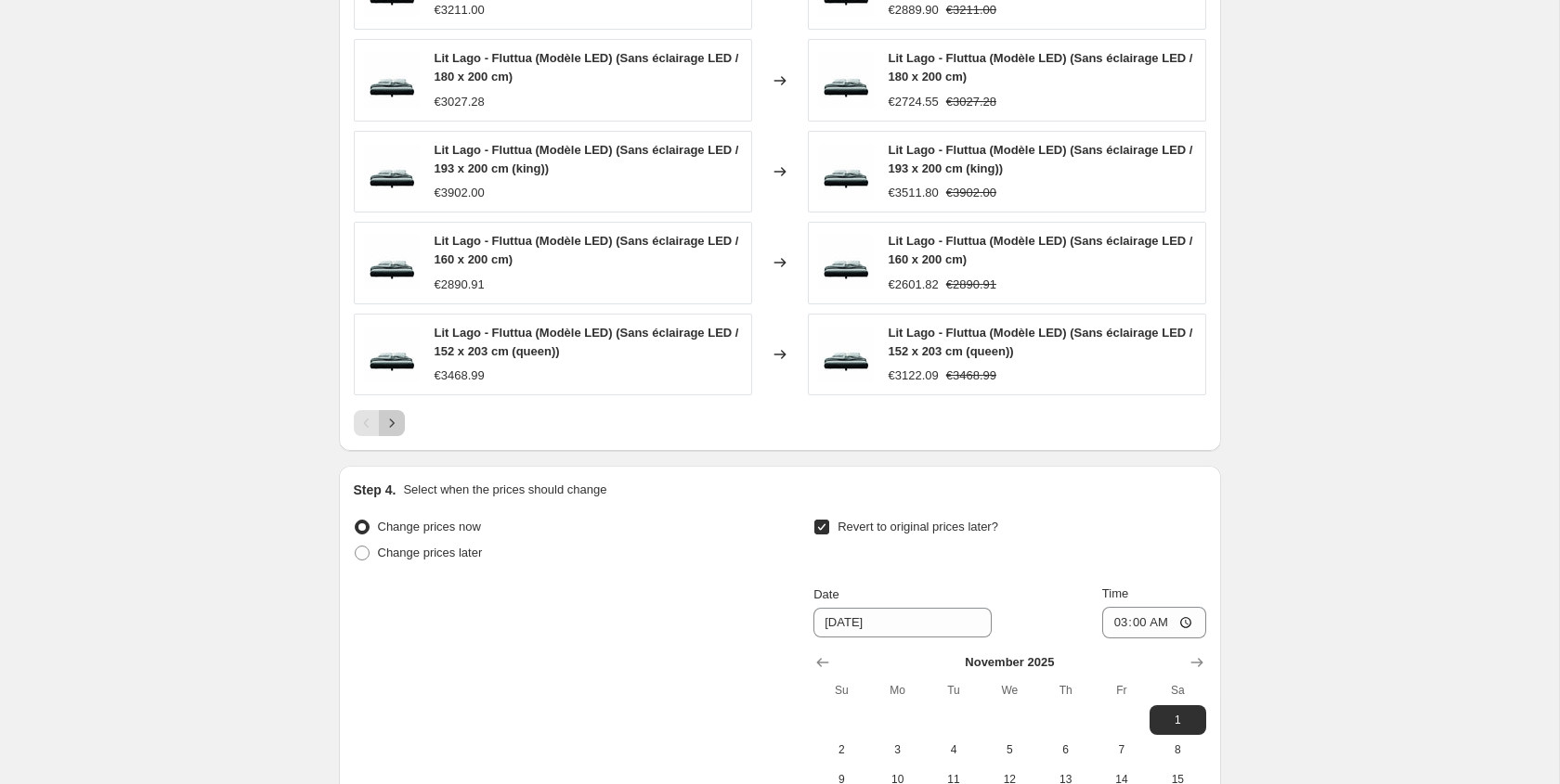
click at [386, 426] on icon "Next" at bounding box center [392, 423] width 18 height 18
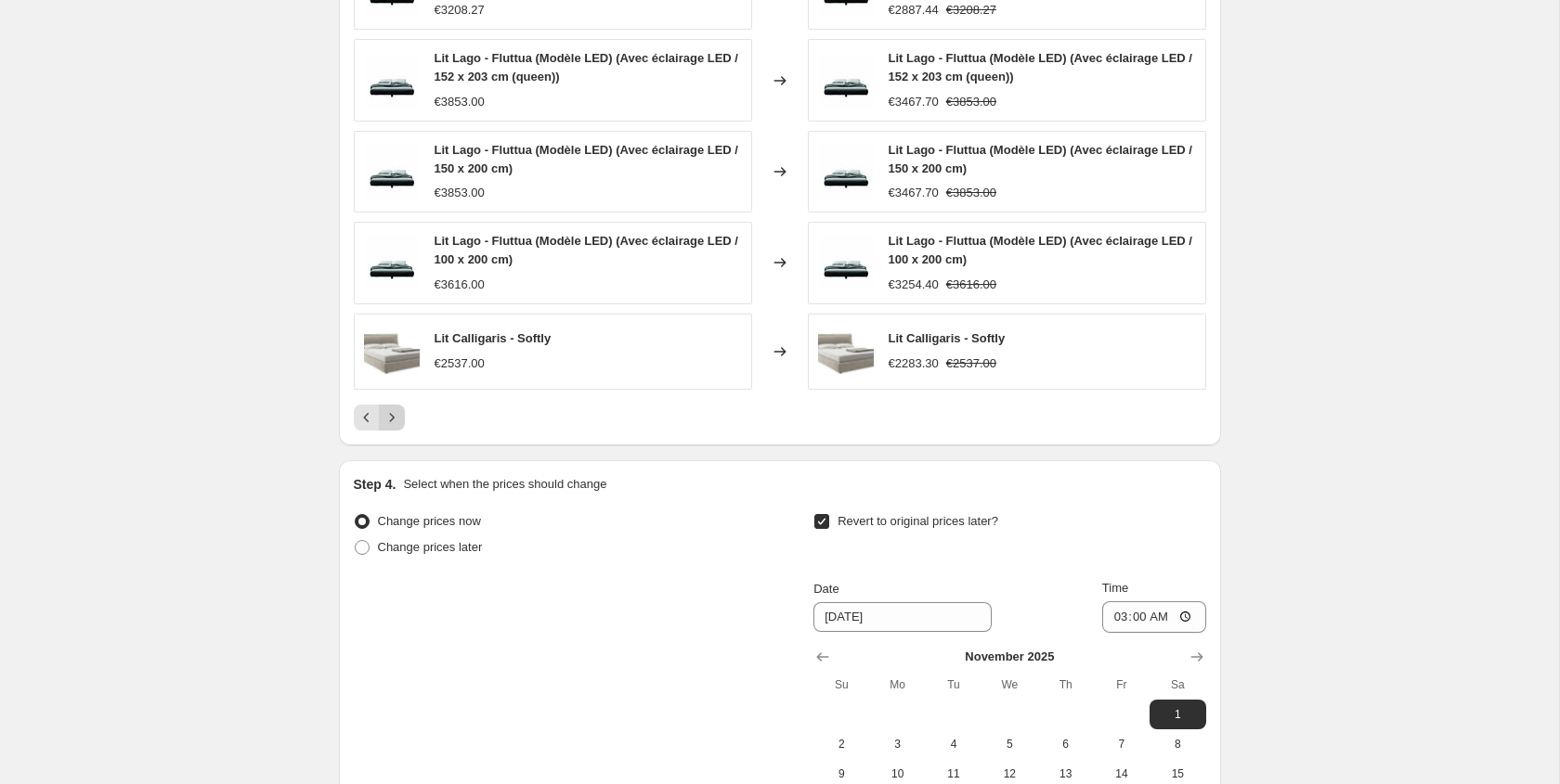
click at [389, 424] on icon "Next" at bounding box center [392, 417] width 18 height 18
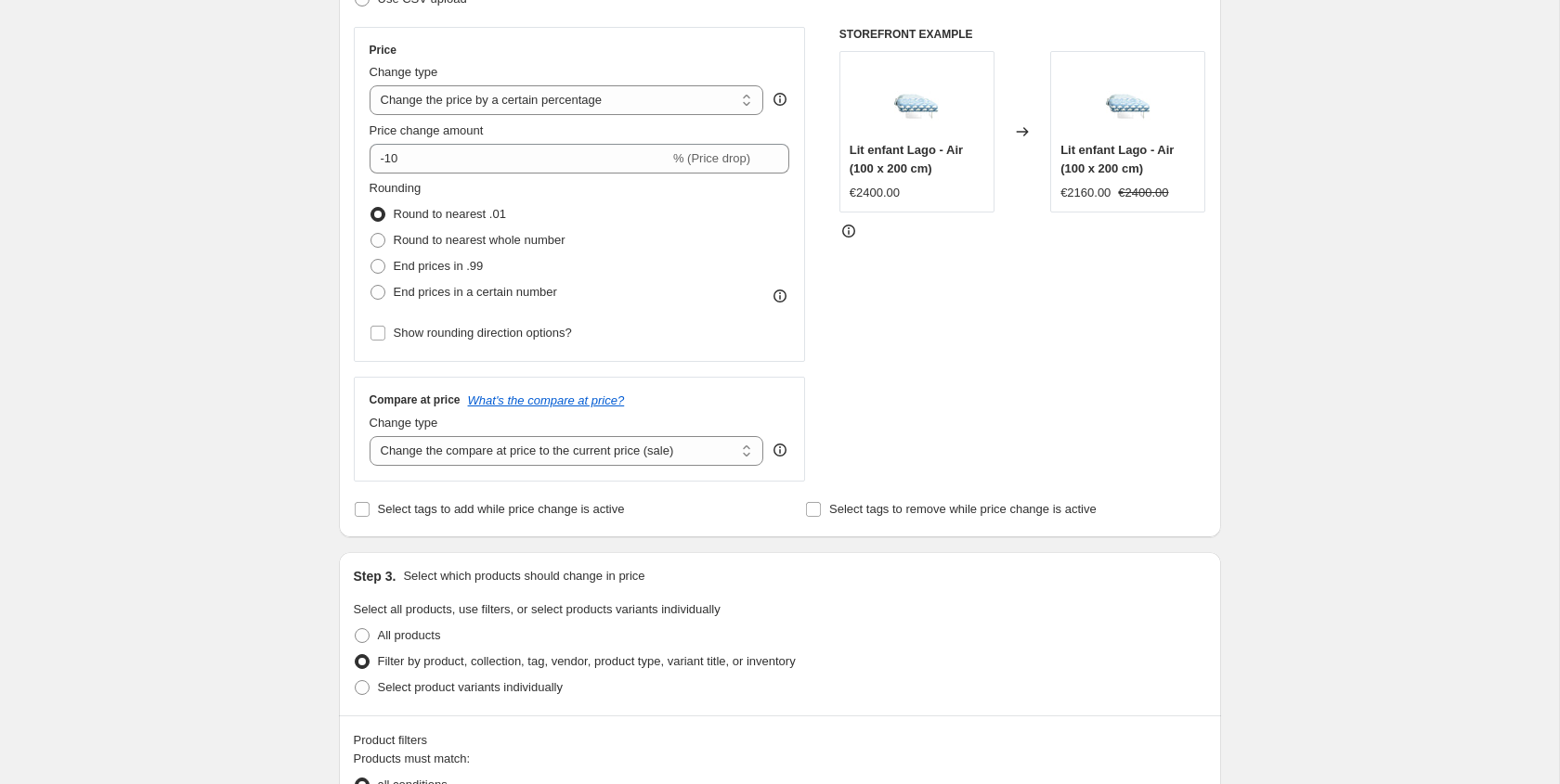
scroll to position [1715, 0]
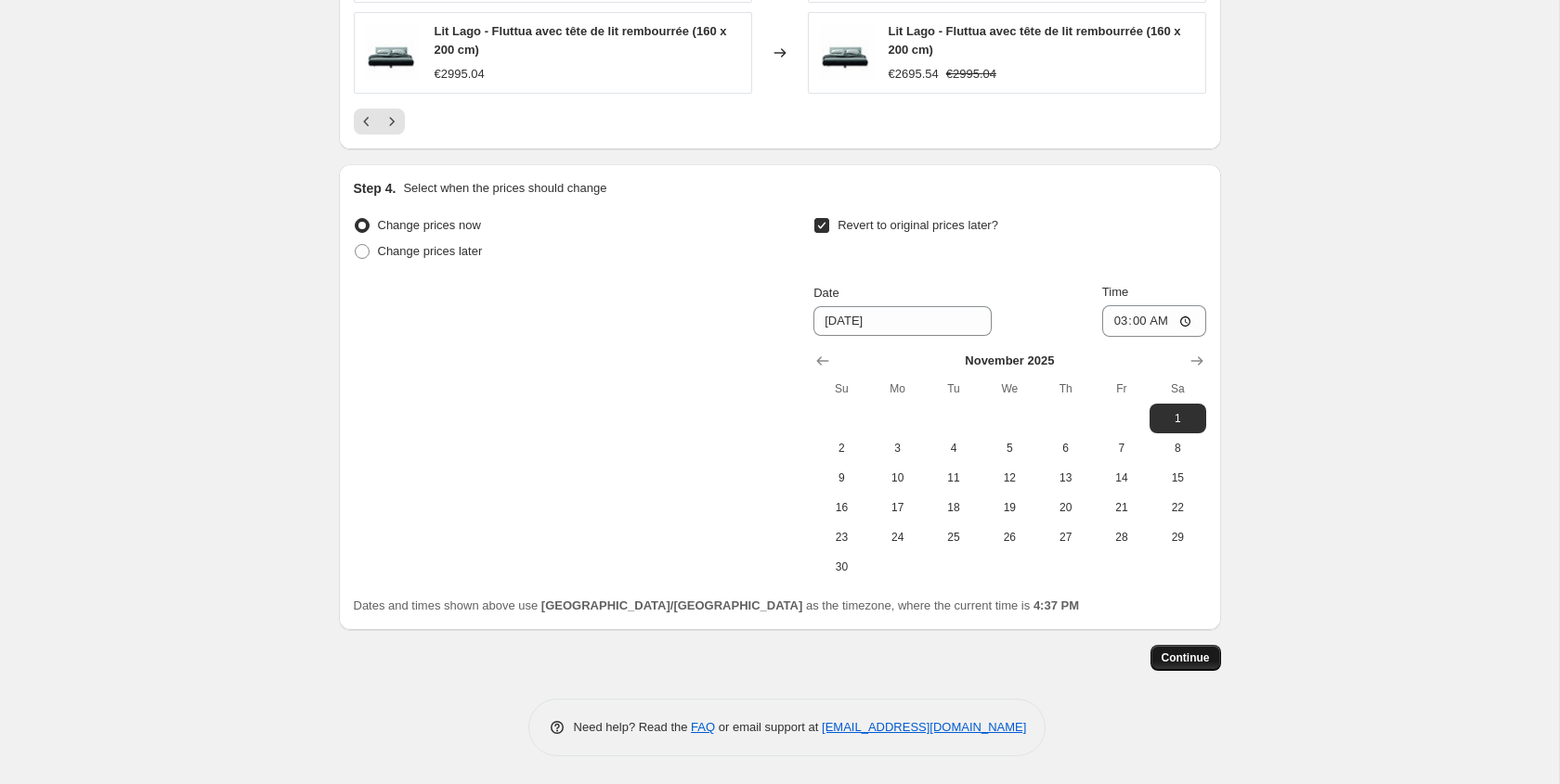
click at [1167, 648] on button "Continue" at bounding box center [1186, 658] width 71 height 26
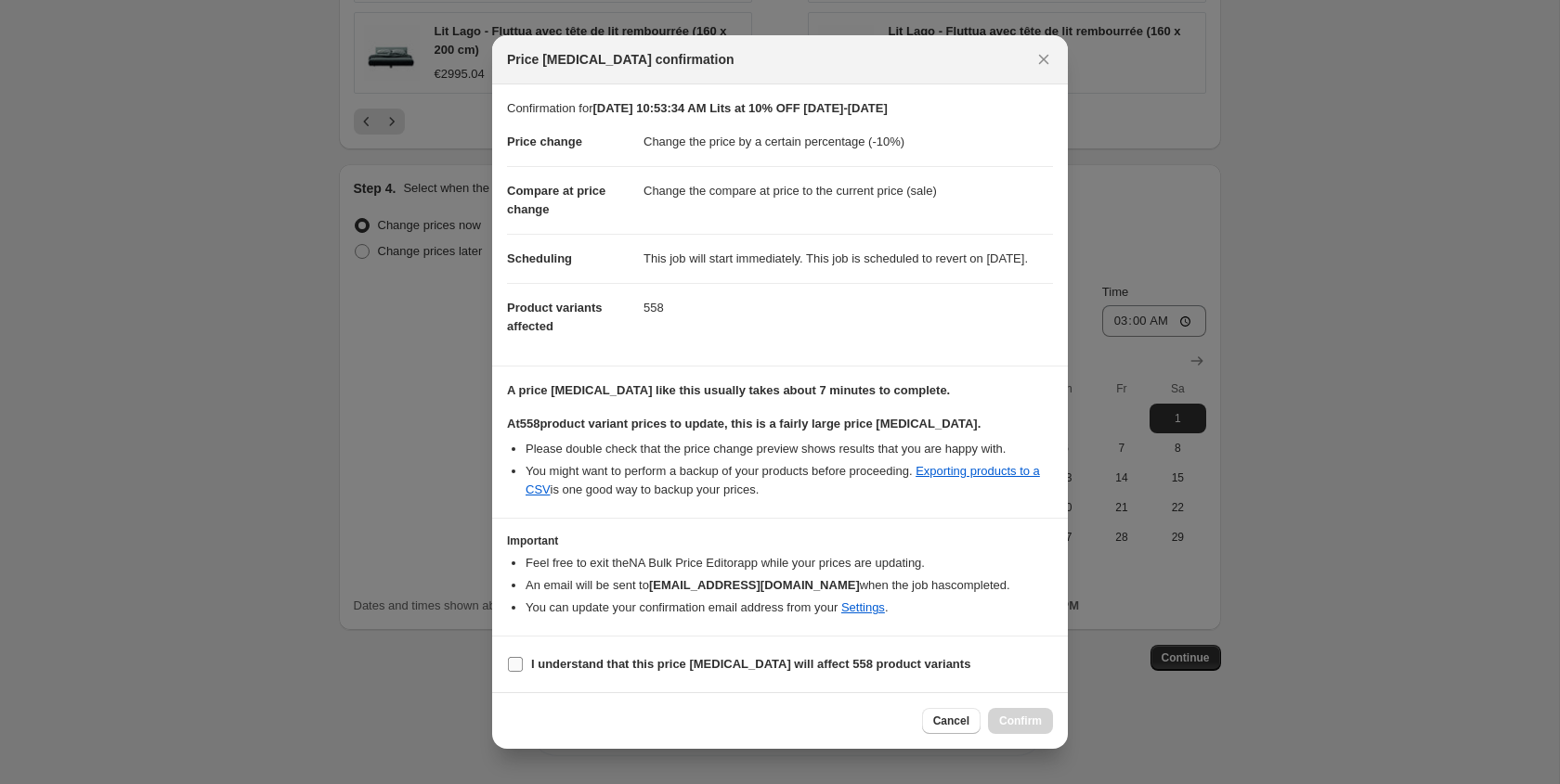
click at [605, 671] on b "I understand that this price [MEDICAL_DATA] will affect 558 product variants" at bounding box center [750, 664] width 439 height 14
click at [523, 672] on input "I understand that this price [MEDICAL_DATA] will affect 558 product variants" at bounding box center [515, 664] width 15 height 15
checkbox input "true"
click at [1031, 729] on span "Confirm" at bounding box center [1021, 721] width 43 height 15
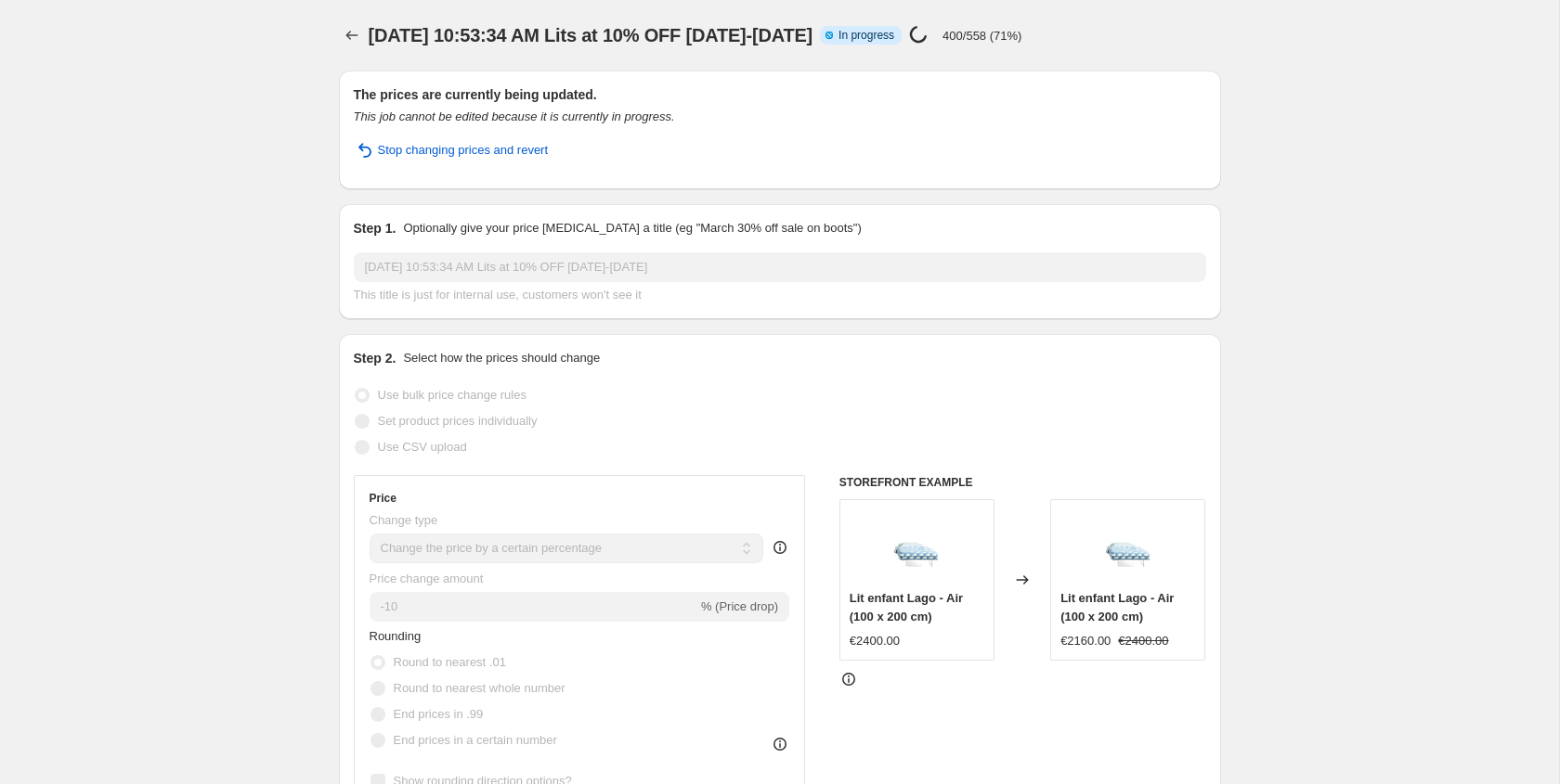
select select "percentage"
select select "tag"
select select "not_equal"
select select "vendor"
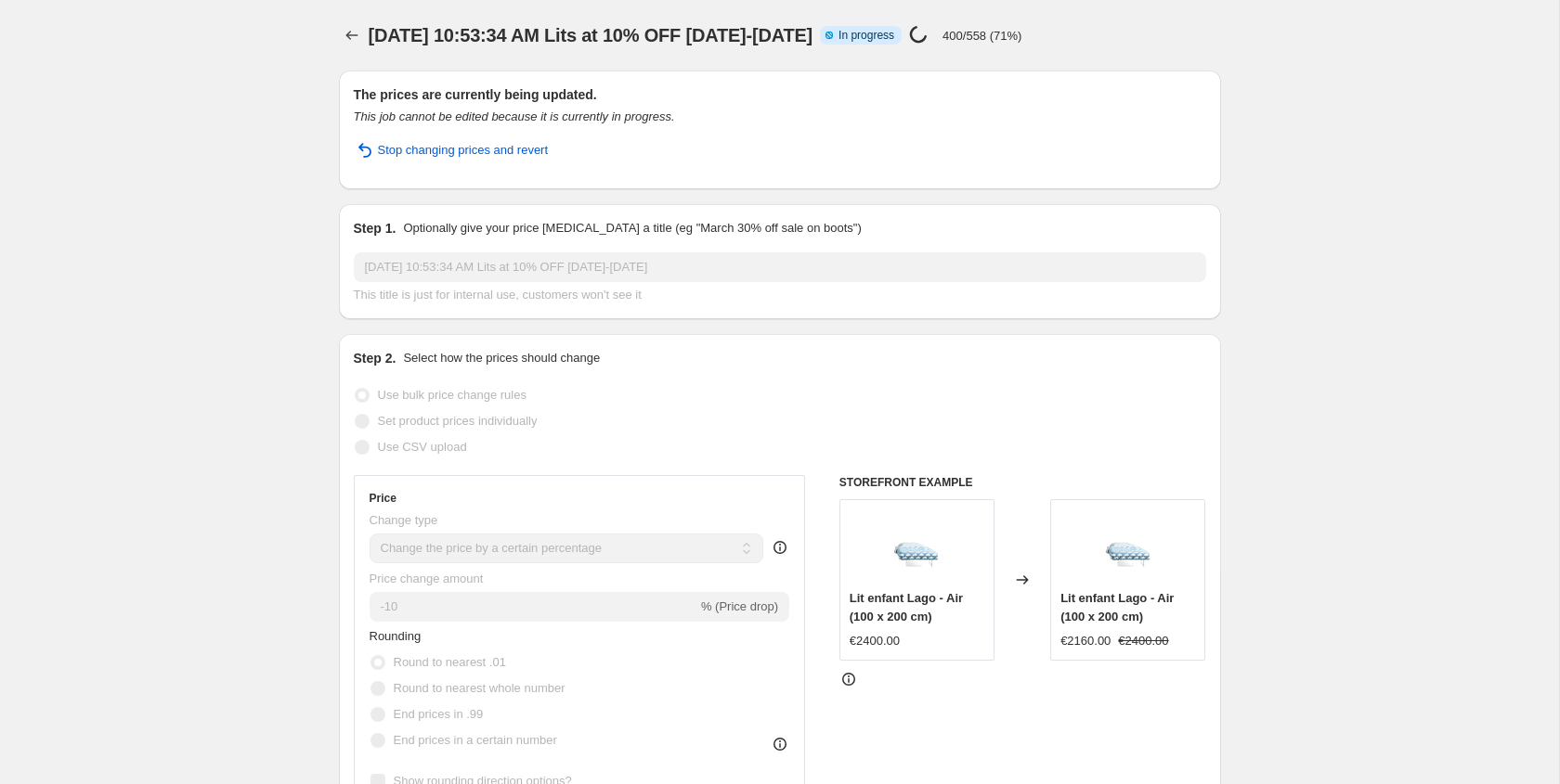
select select "not_equal"
